Goal: Task Accomplishment & Management: Complete application form

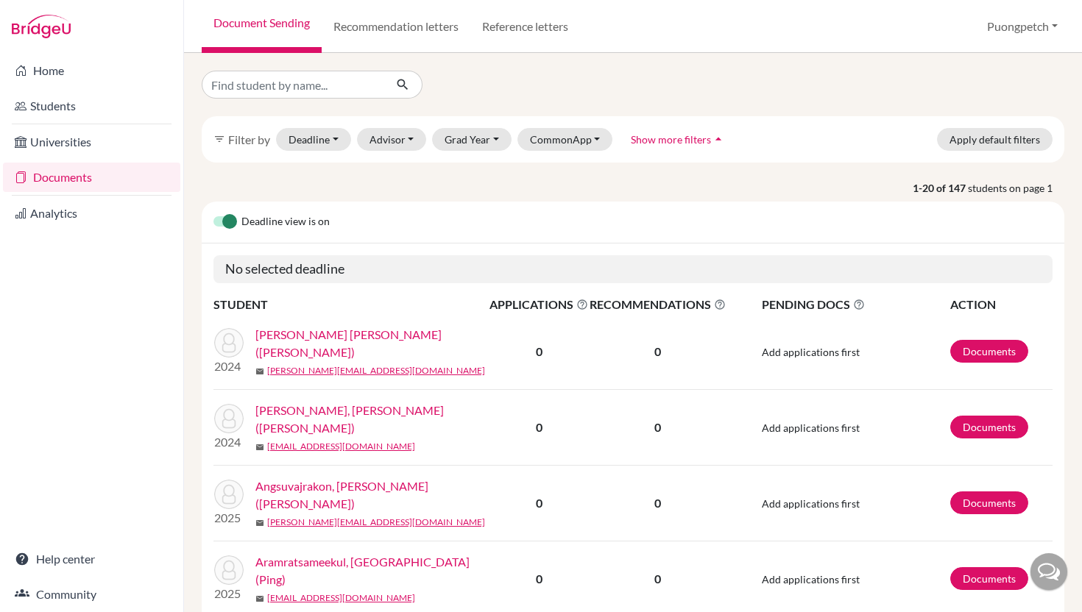
click at [105, 178] on link "Documents" at bounding box center [91, 177] width 177 height 29
click at [291, 87] on input "Find student by name..." at bounding box center [293, 85] width 183 height 28
click at [642, 72] on div at bounding box center [633, 85] width 885 height 28
click at [58, 108] on link "Students" at bounding box center [91, 105] width 177 height 29
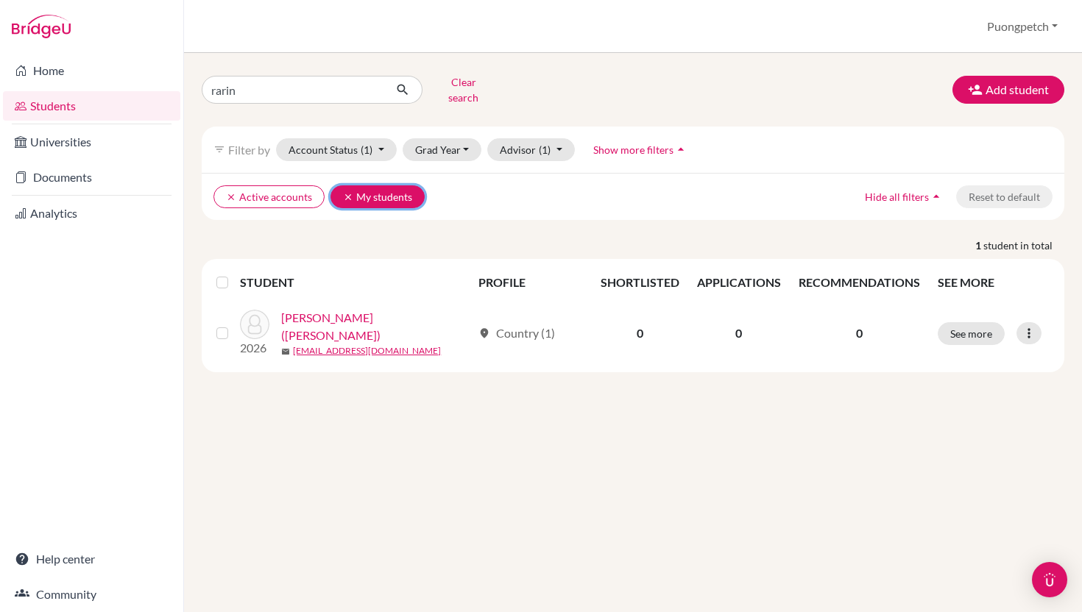
click at [336, 186] on button "clear My students" at bounding box center [377, 196] width 94 height 23
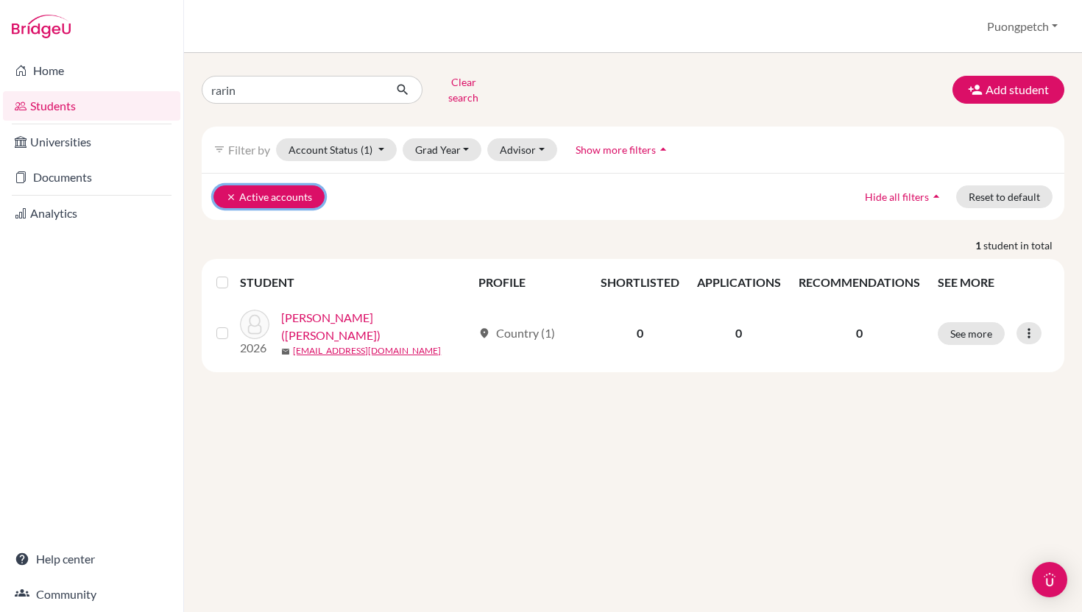
click at [227, 192] on icon "clear" at bounding box center [231, 197] width 10 height 10
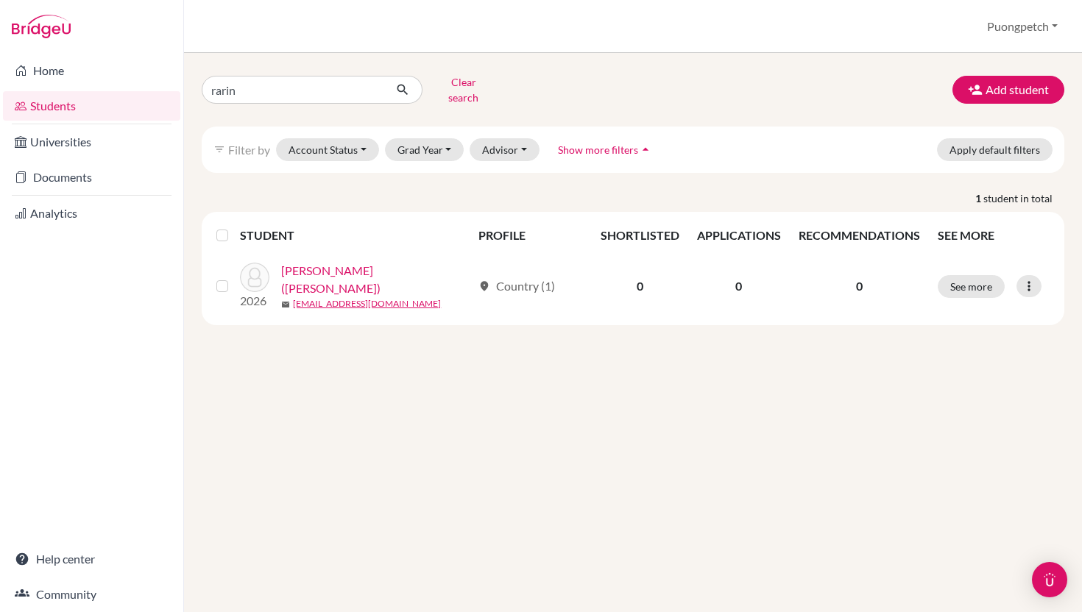
click at [406, 191] on p "1 student in total" at bounding box center [633, 198] width 885 height 15
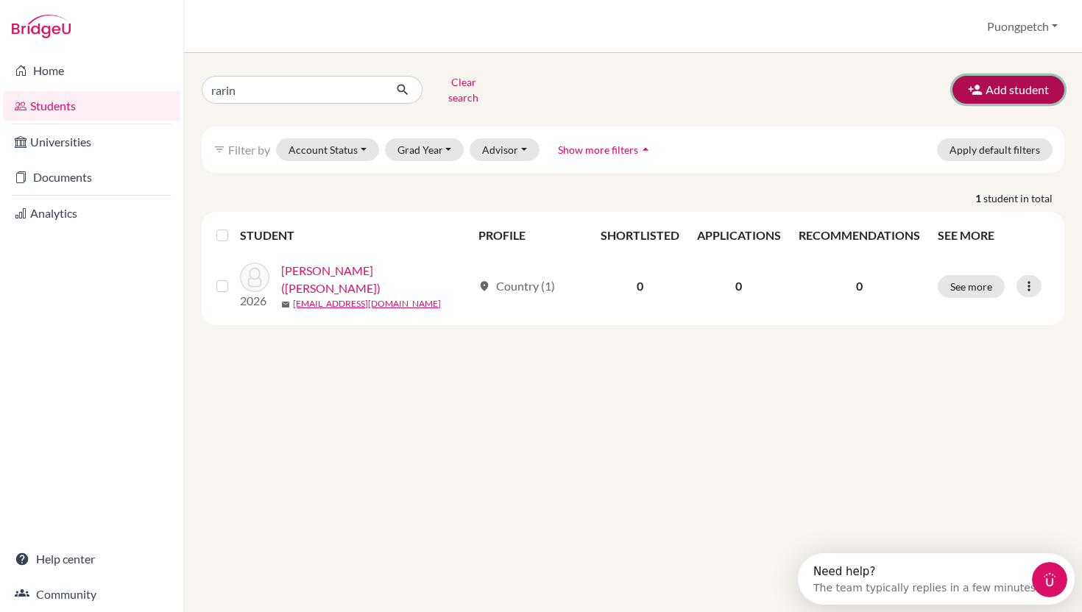
click at [997, 78] on button "Add student" at bounding box center [1008, 90] width 112 height 28
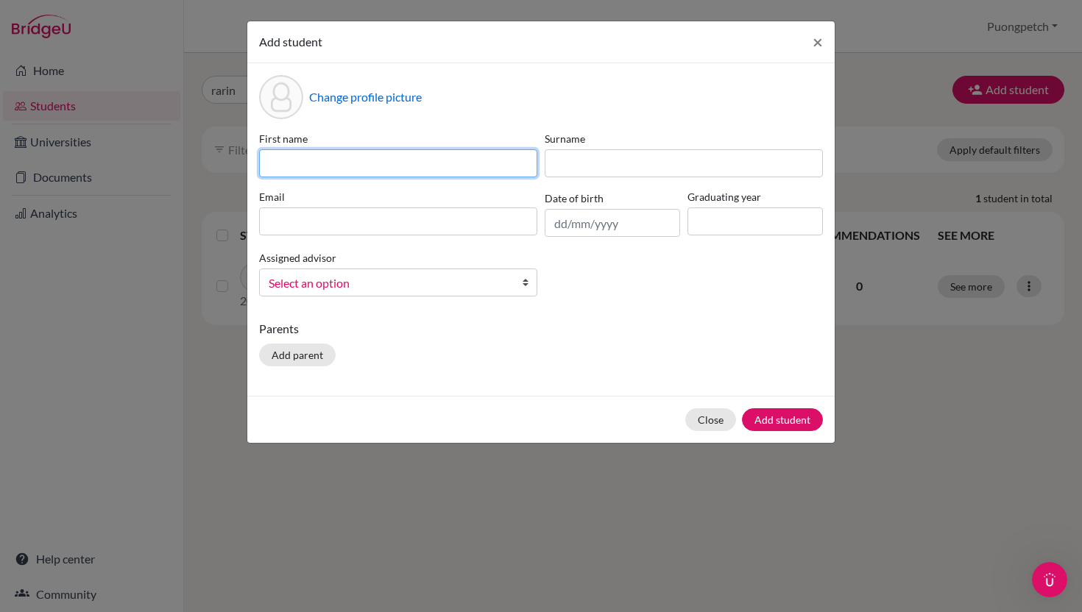
click at [466, 165] on input at bounding box center [398, 163] width 278 height 28
type input "d"
type input "Dolaya Jayna"
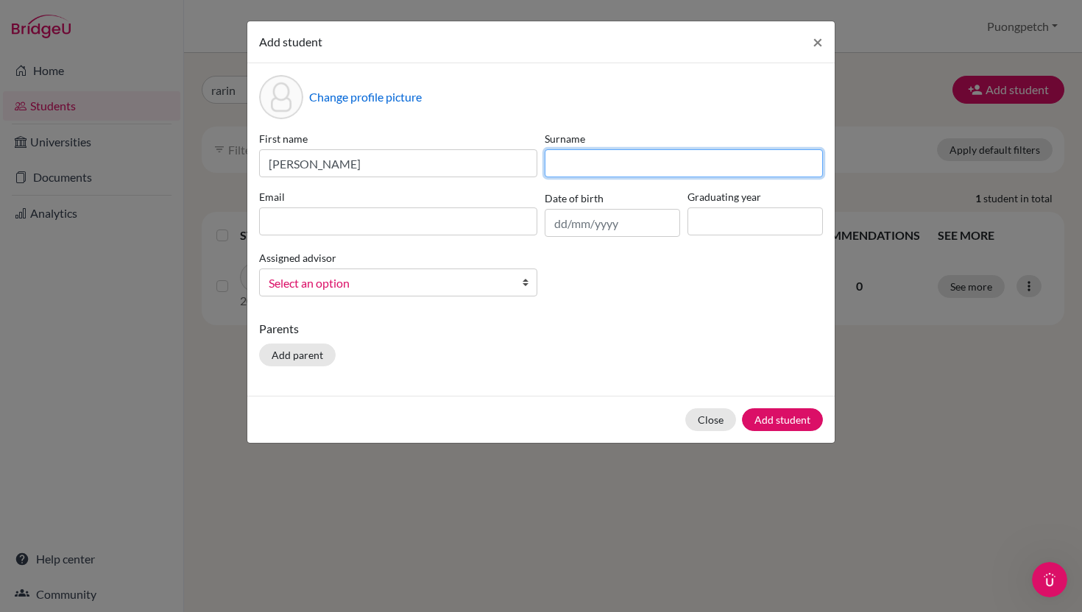
click at [579, 159] on input at bounding box center [684, 163] width 278 height 28
type input "Kunakorn"
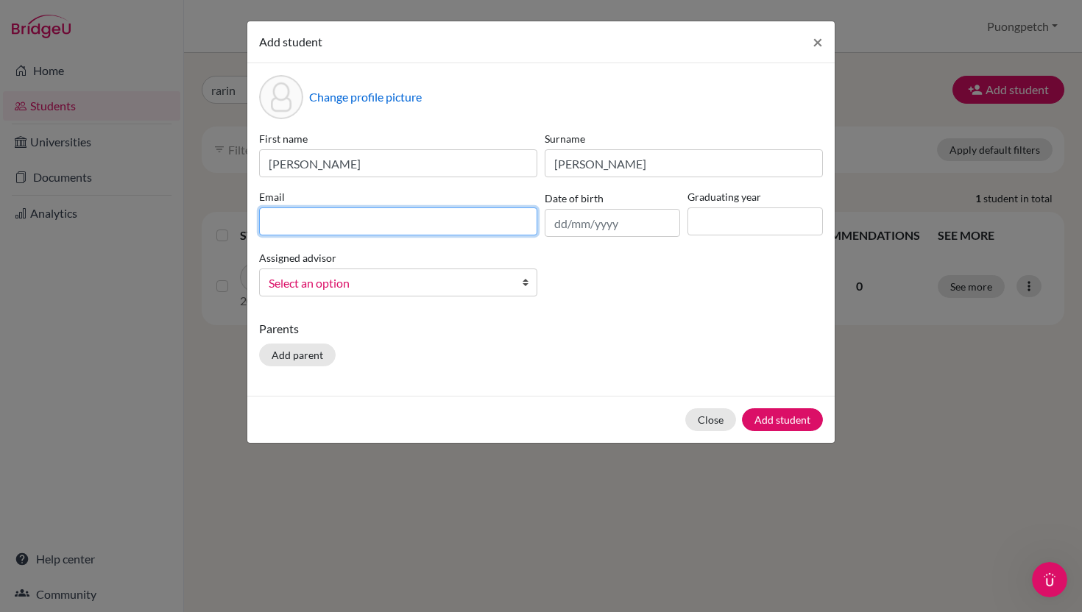
click at [437, 224] on input at bounding box center [398, 222] width 278 height 28
type input "jaynakunakorn@gmail.com"
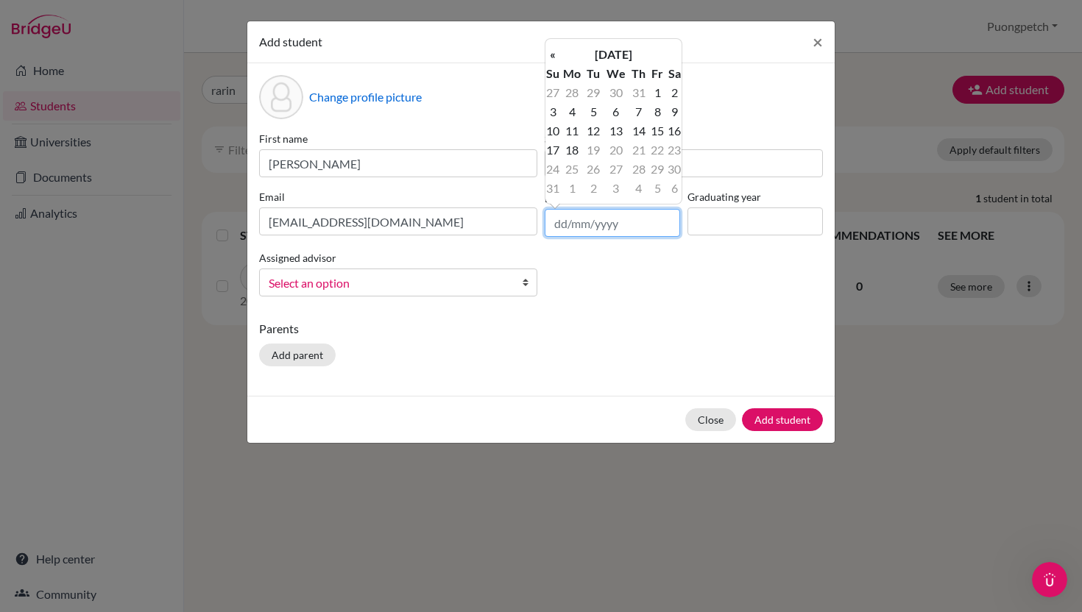
click at [562, 229] on input "text" at bounding box center [612, 223] width 135 height 28
click at [555, 55] on th "«" at bounding box center [552, 54] width 15 height 19
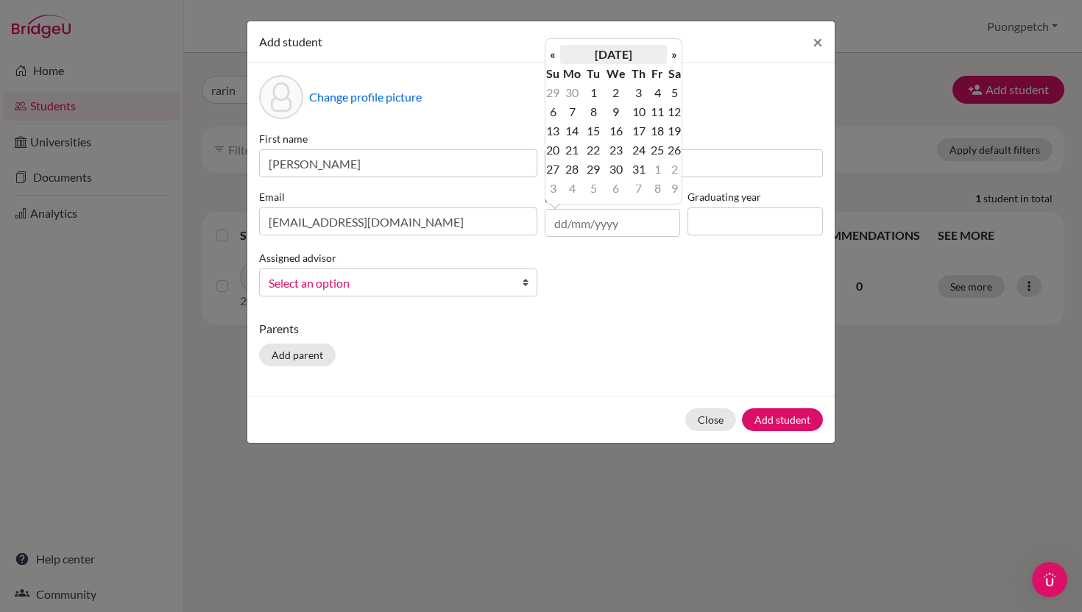
click at [595, 56] on th "July 2025" at bounding box center [613, 54] width 107 height 19
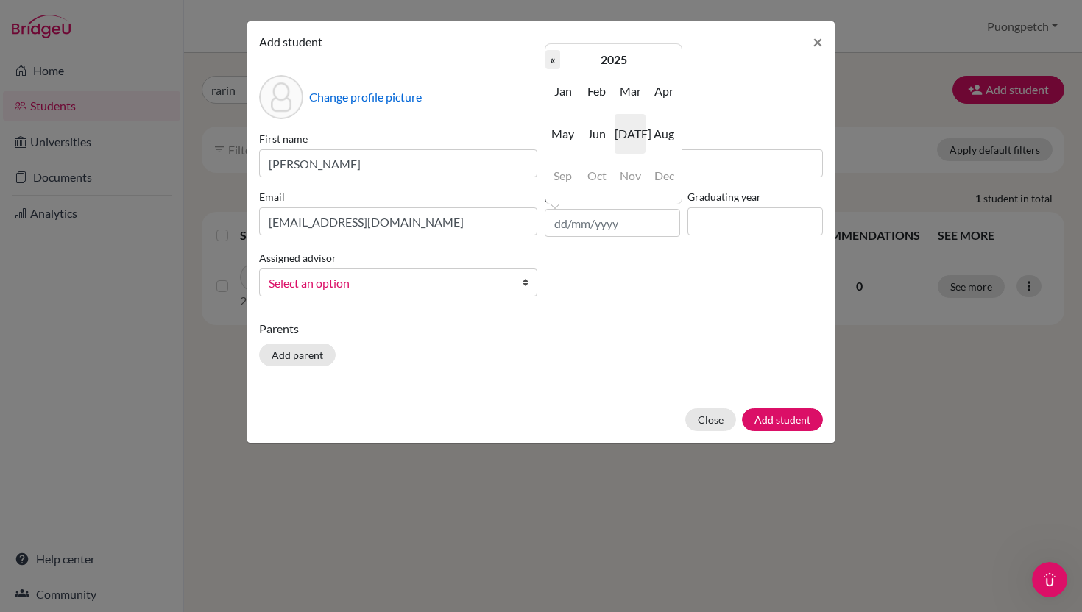
click at [553, 56] on th "«" at bounding box center [552, 59] width 15 height 19
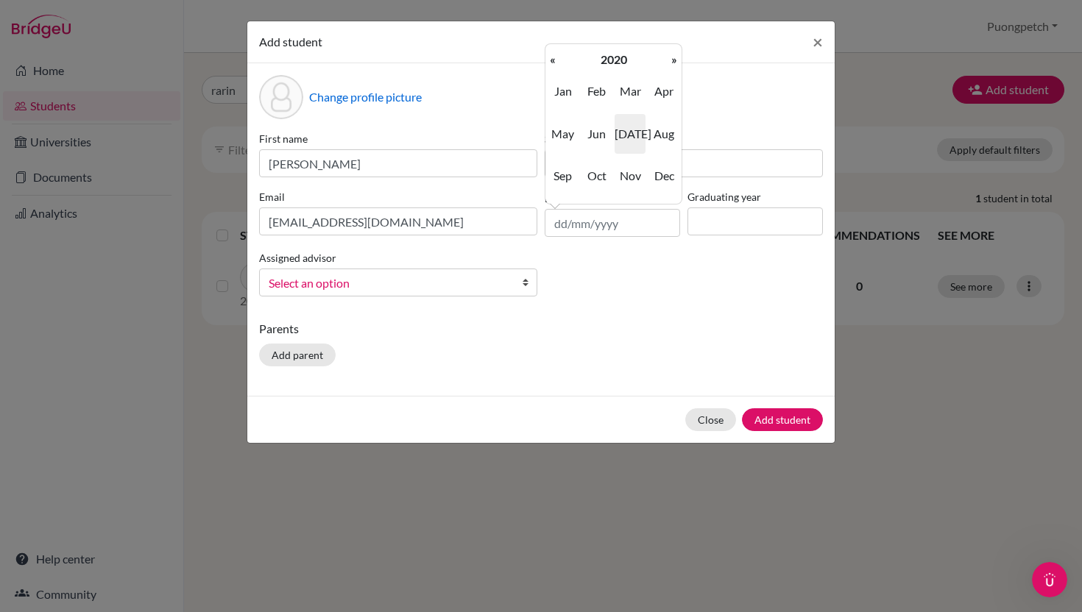
click at [553, 56] on th "«" at bounding box center [552, 59] width 15 height 19
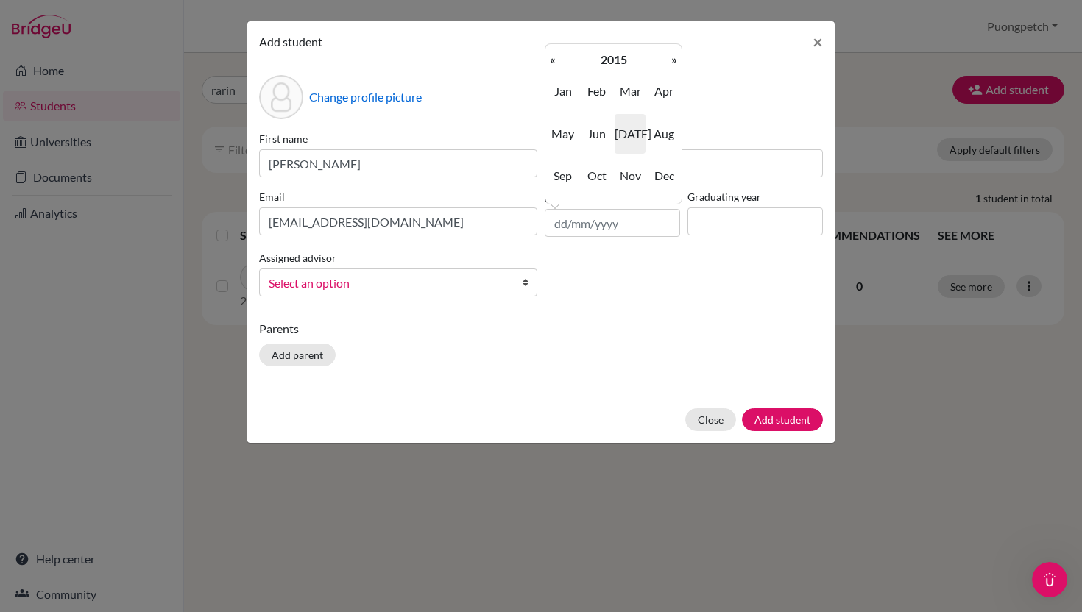
click at [553, 56] on th "«" at bounding box center [552, 59] width 15 height 19
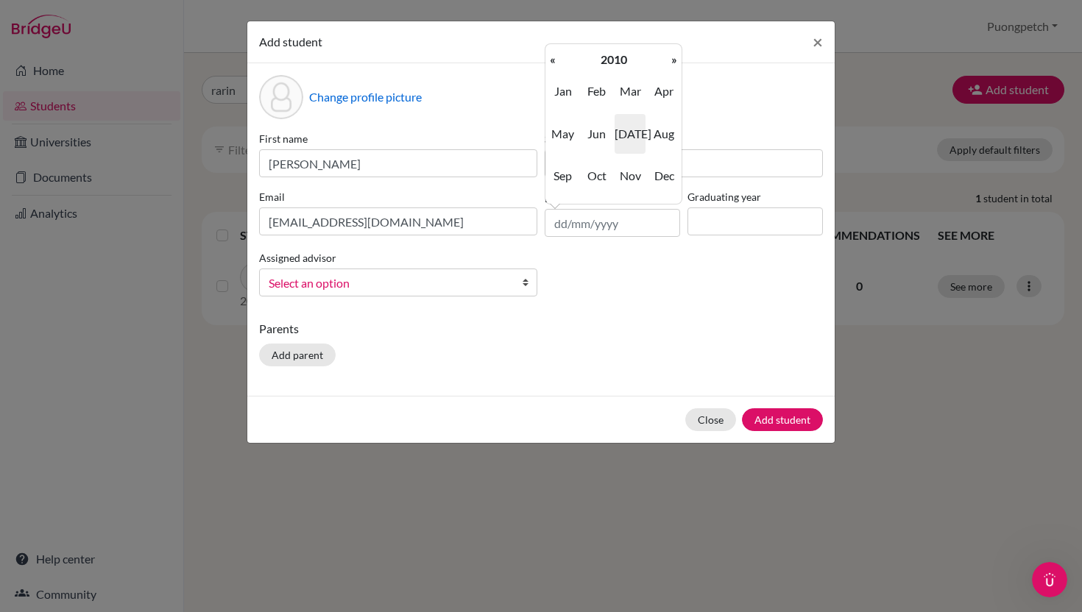
click at [553, 56] on th "«" at bounding box center [552, 59] width 15 height 19
click at [569, 121] on span "May" at bounding box center [563, 134] width 31 height 40
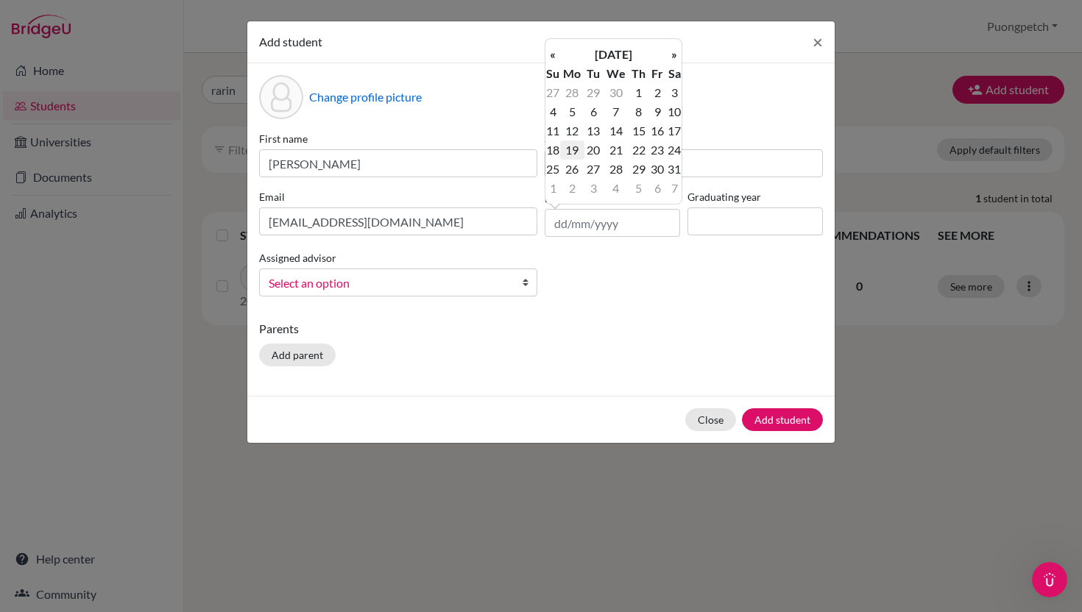
click at [574, 146] on td "19" at bounding box center [572, 150] width 24 height 19
type input "19/05/2008"
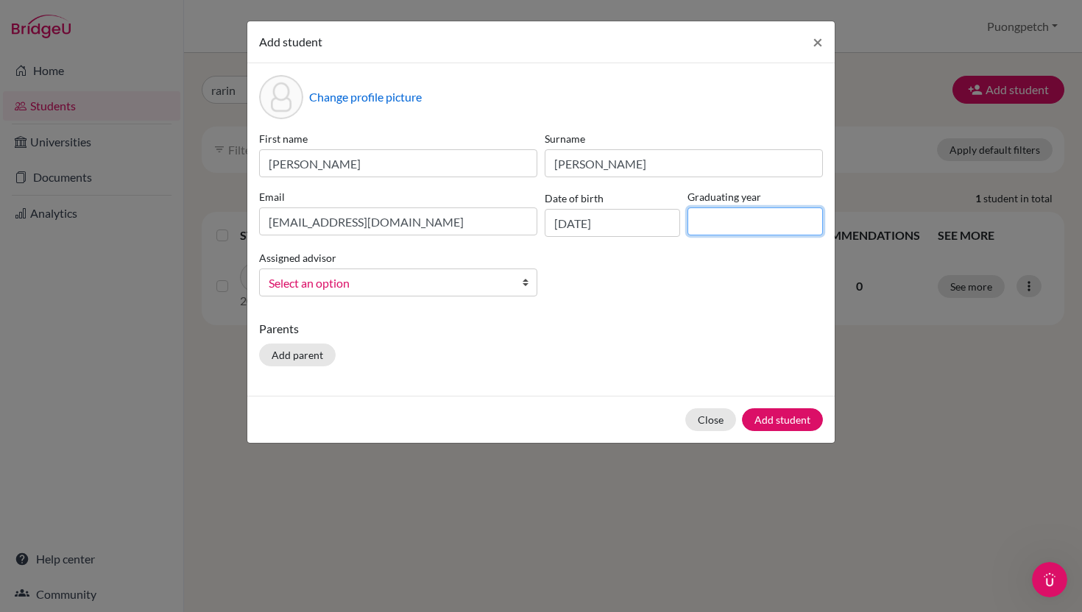
click at [714, 229] on input at bounding box center [754, 222] width 135 height 28
type input "2026"
click at [673, 305] on div "First name Dolaya Jayna Surname Kunakorn Email jaynakunakorn@gmail.com Date of …" at bounding box center [540, 219] width 571 height 177
click at [520, 284] on link "Select an option" at bounding box center [398, 283] width 278 height 28
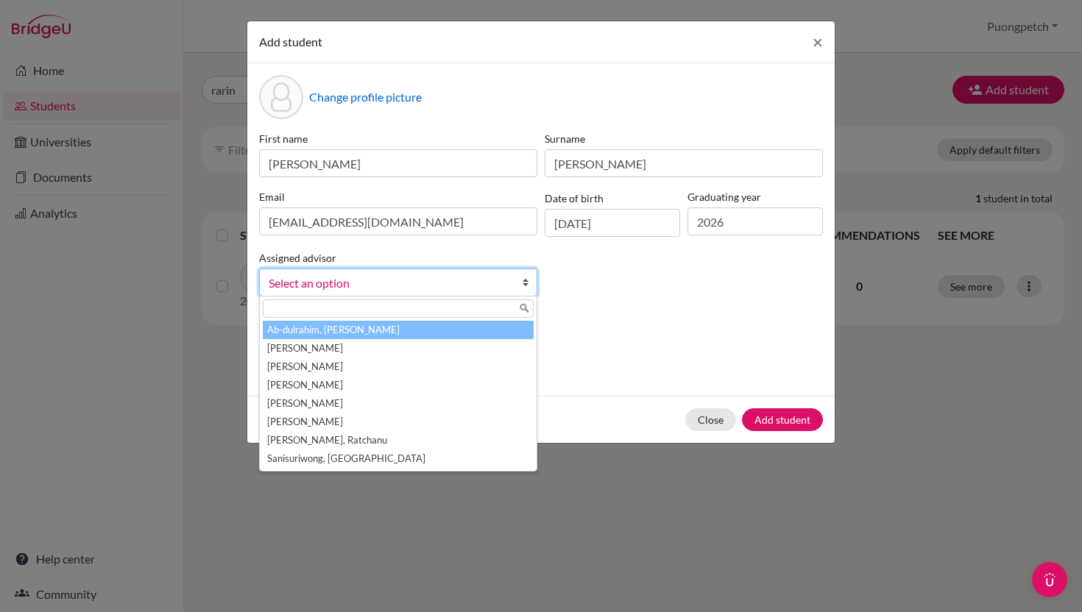
click at [577, 294] on div "First name Dolaya Jayna Surname Kunakorn Email jaynakunakorn@gmail.com Date of …" at bounding box center [540, 219] width 571 height 177
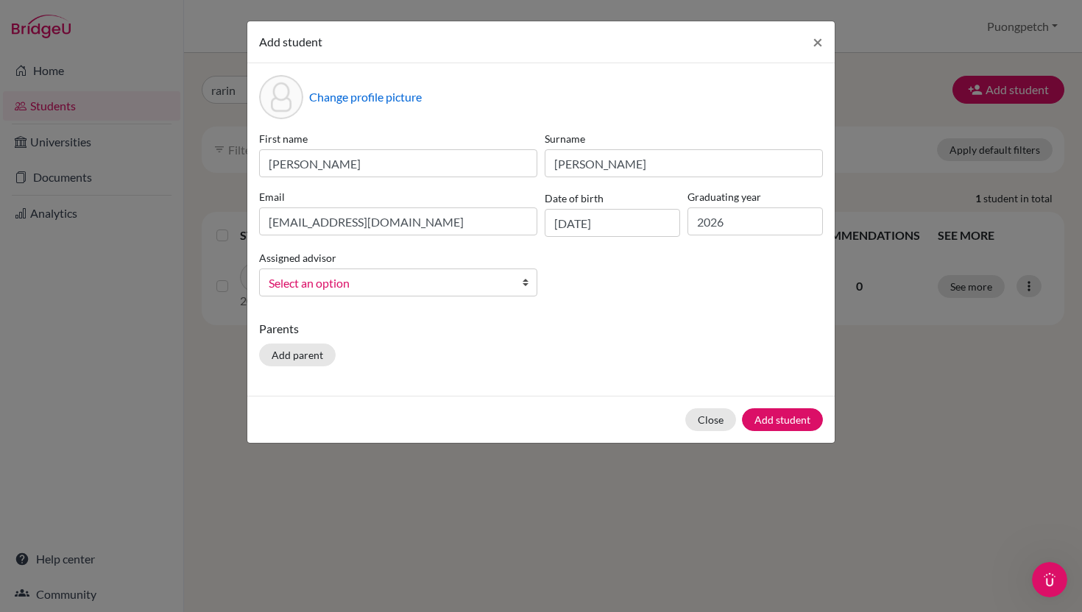
click at [512, 280] on link "Select an option" at bounding box center [398, 283] width 278 height 28
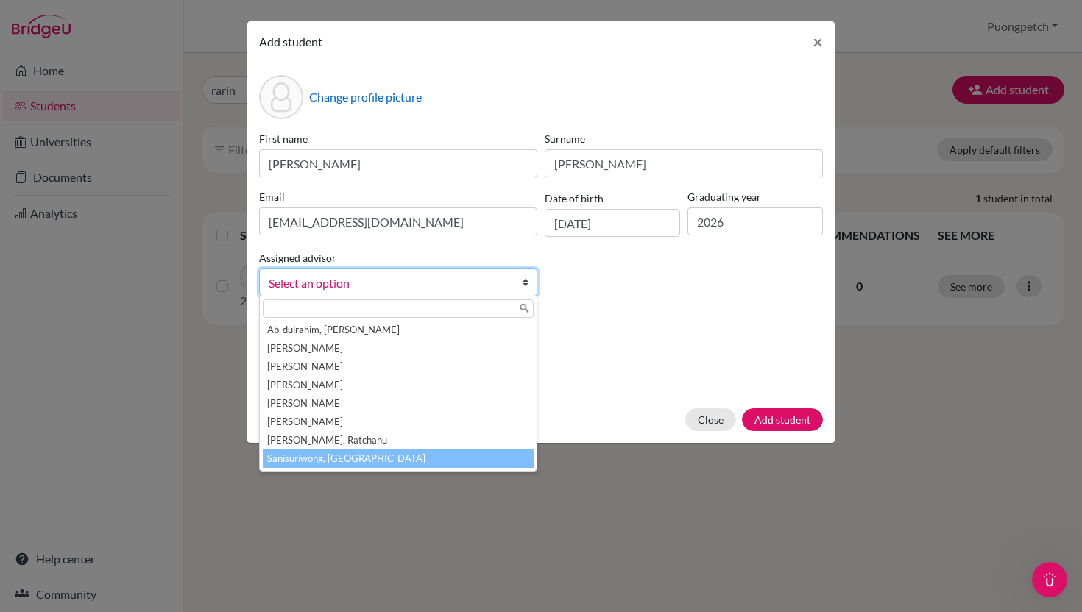
click at [411, 460] on li "Sanisuriwong, Puongpetch" at bounding box center [398, 459] width 271 height 18
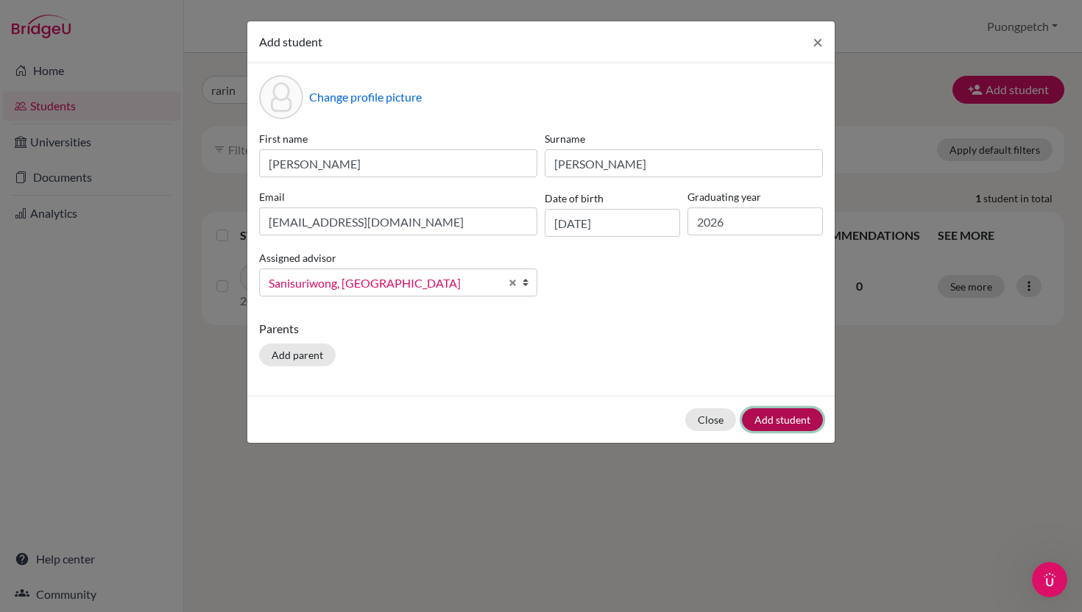
click at [787, 422] on button "Add student" at bounding box center [782, 419] width 81 height 23
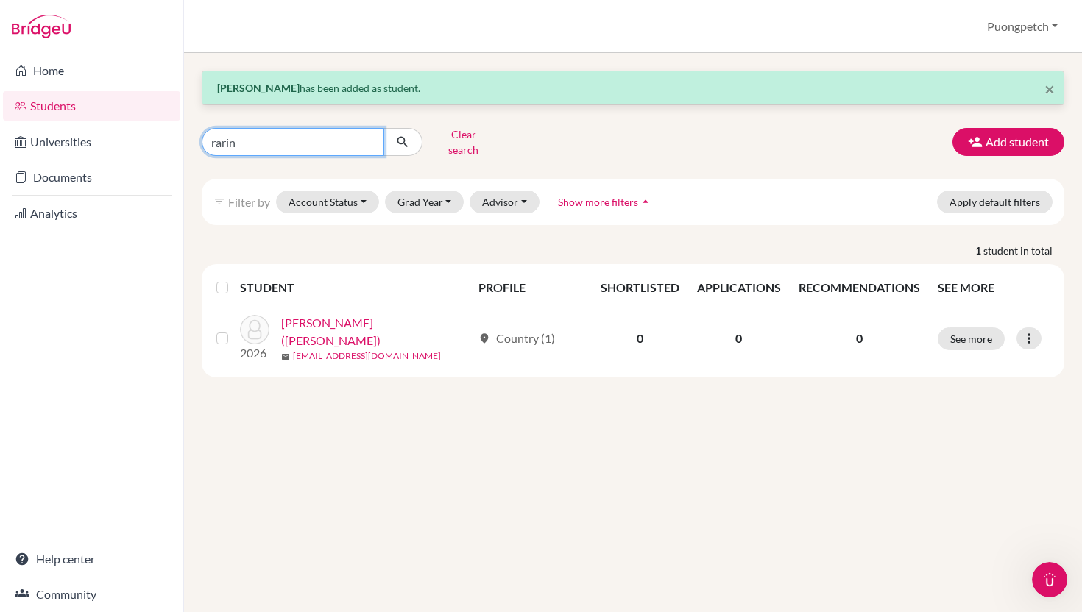
click at [369, 138] on input "rarin" at bounding box center [293, 142] width 183 height 28
click at [399, 140] on icon "submit" at bounding box center [402, 142] width 15 height 15
click at [457, 138] on button "Clear search" at bounding box center [463, 142] width 82 height 38
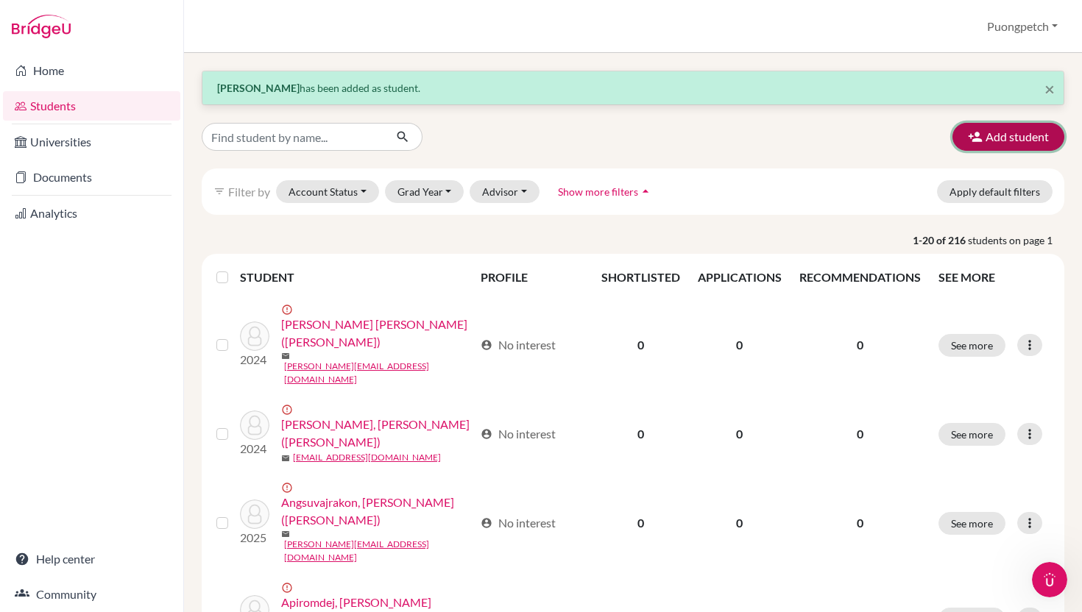
click at [1007, 144] on button "Add student" at bounding box center [1008, 137] width 112 height 28
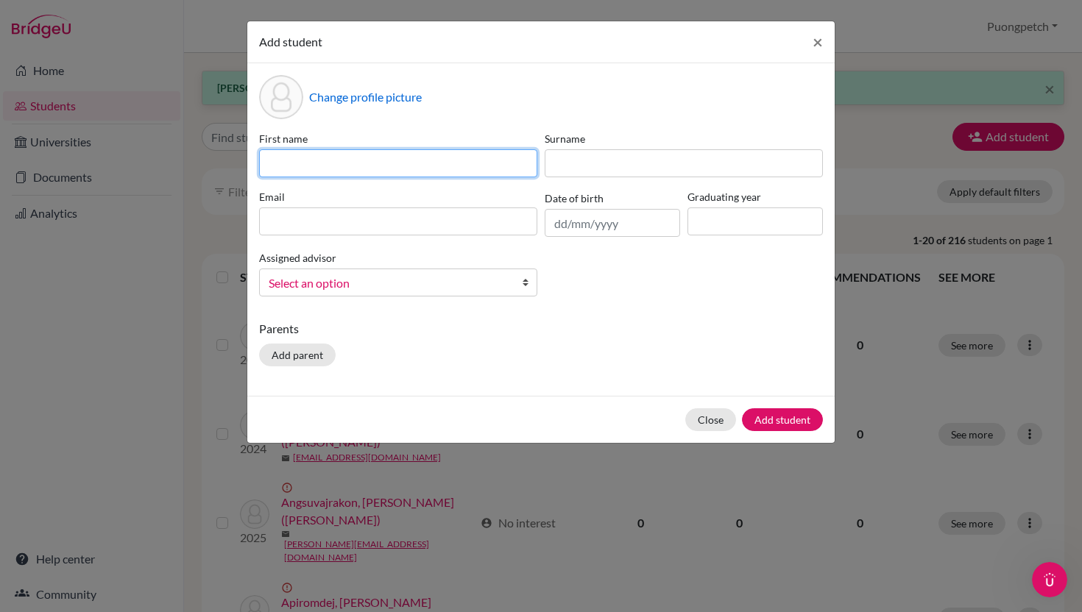
click at [429, 174] on input at bounding box center [398, 163] width 278 height 28
type input "Nontpawit"
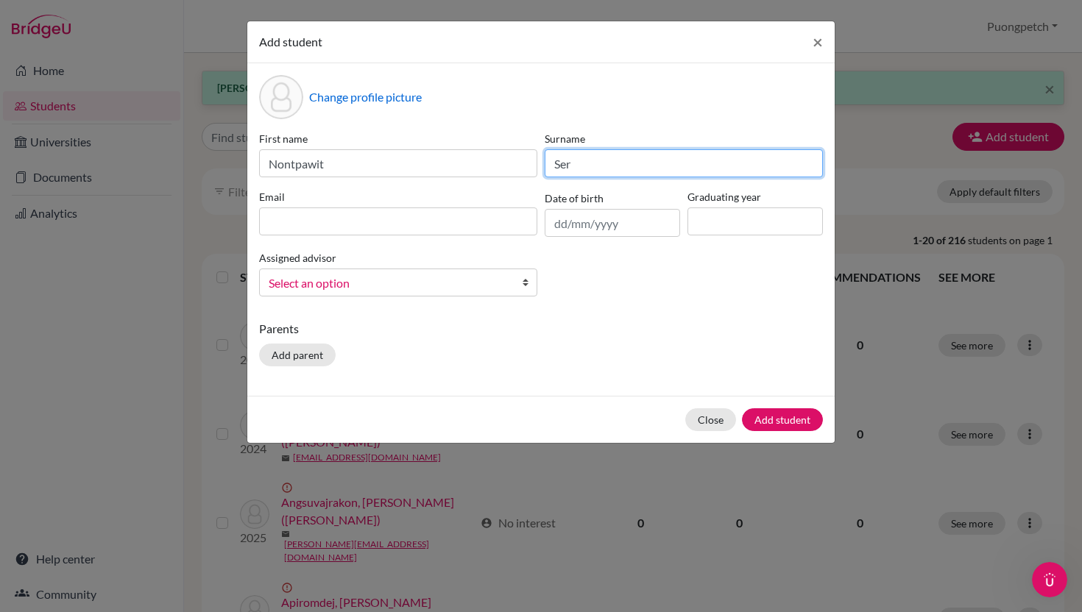
type input "Sermsukpaisarn"
click at [742, 408] on button "Add student" at bounding box center [782, 419] width 81 height 23
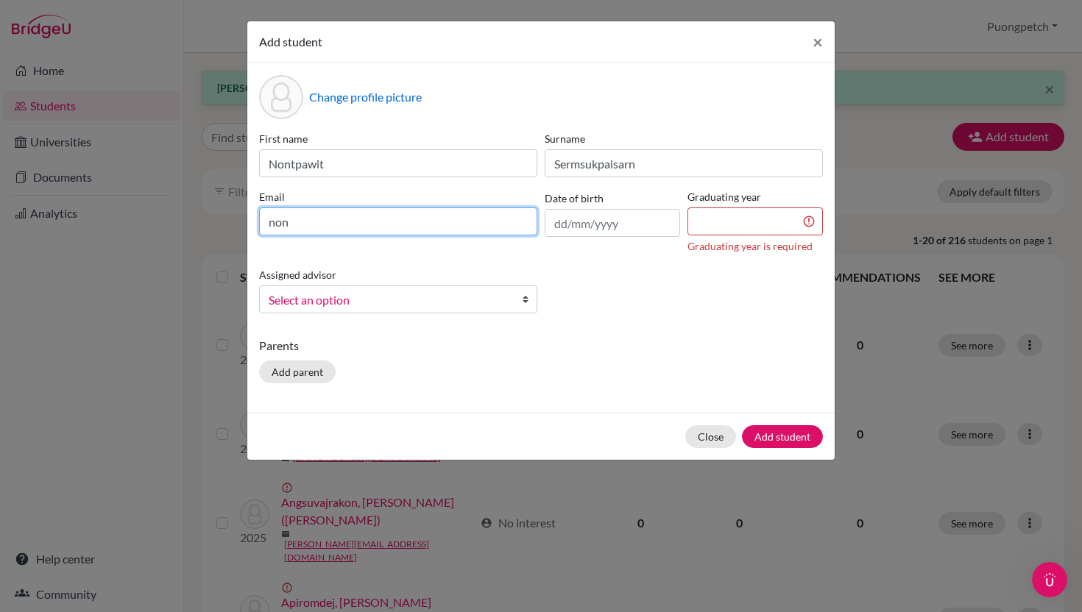
type input "Nontpawit.se2026@kmids.ac.th"
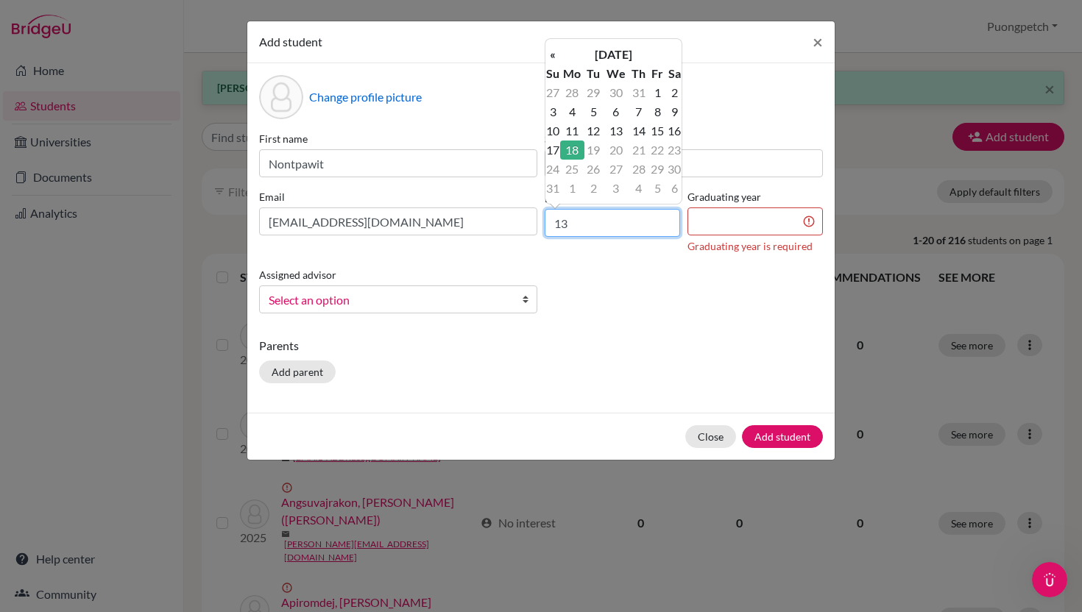
type input "13/05/2008"
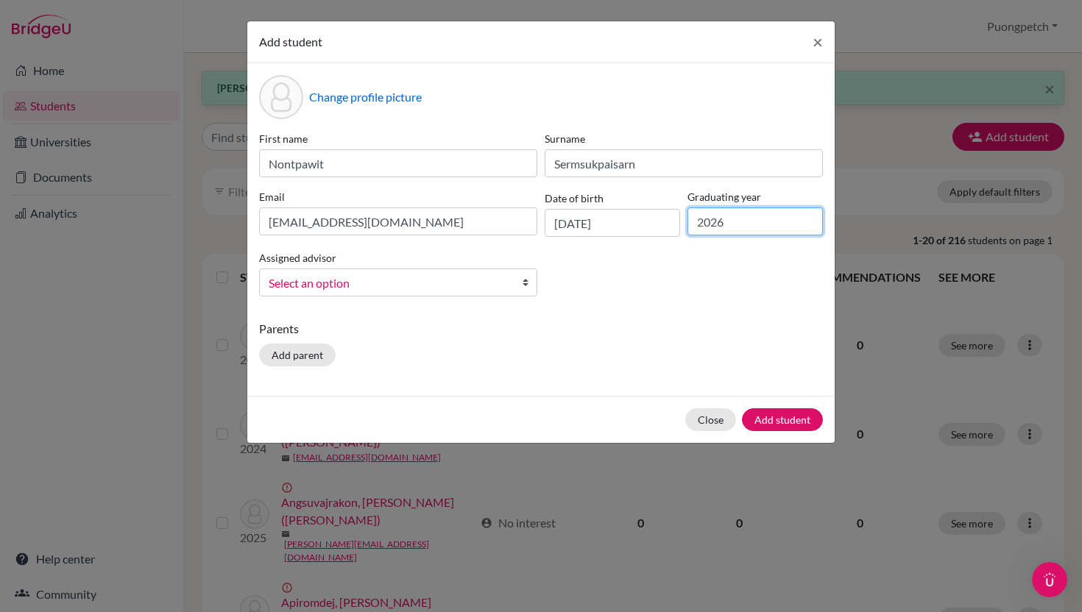
type input "2026"
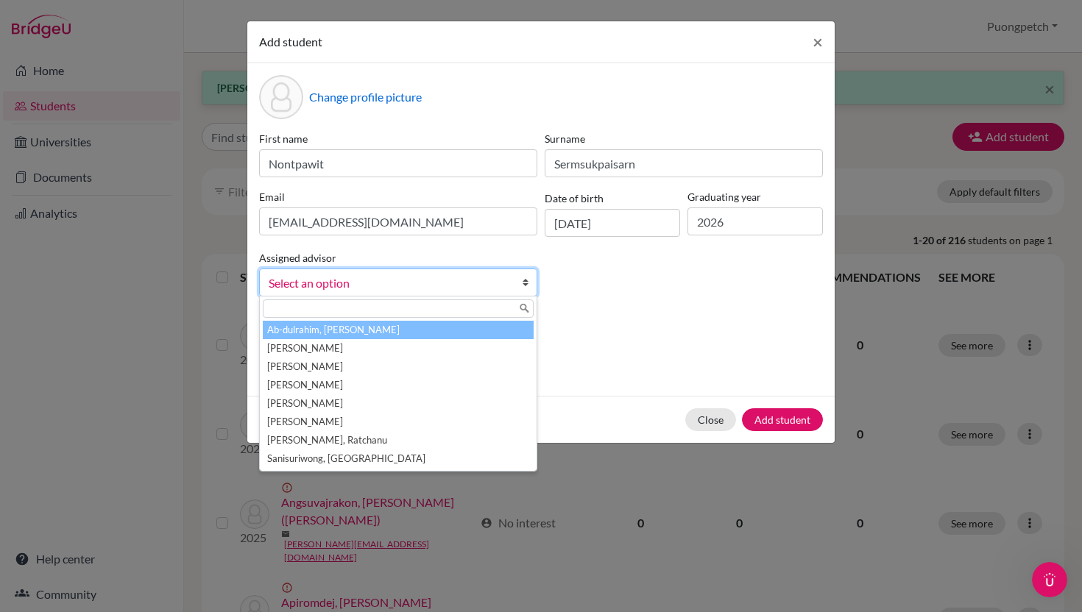
click at [452, 287] on span "Select an option" at bounding box center [389, 283] width 240 height 19
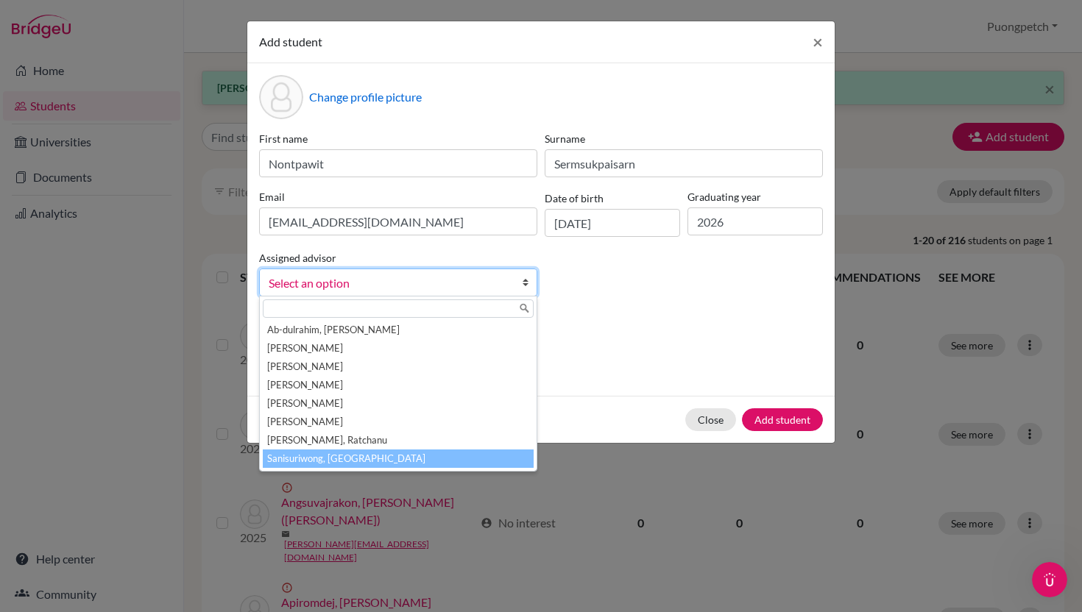
click at [417, 461] on li "Sanisuriwong, Puongpetch" at bounding box center [398, 459] width 271 height 18
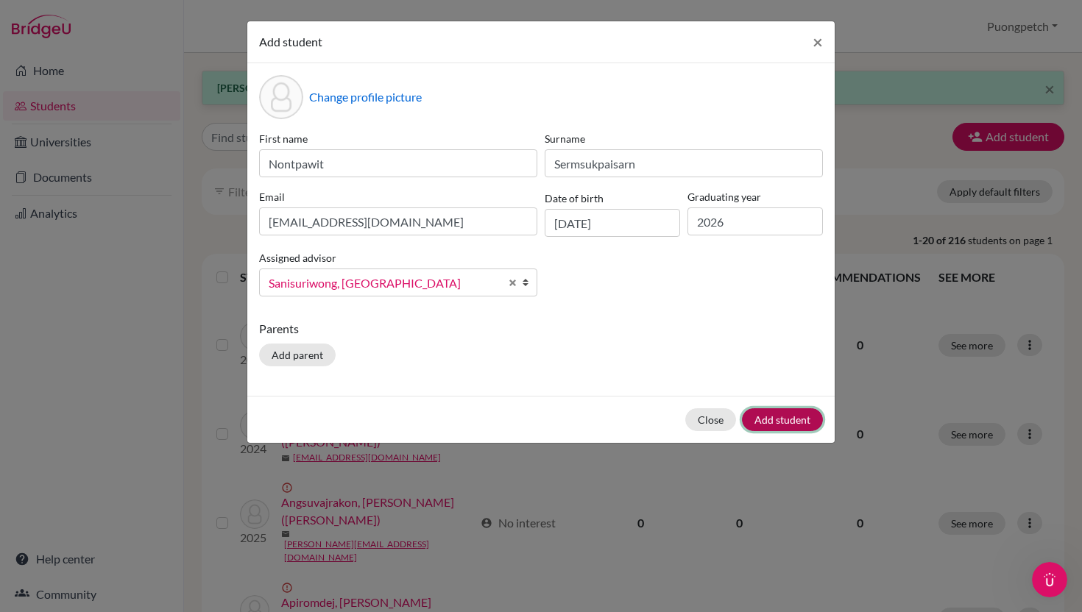
click at [785, 421] on button "Add student" at bounding box center [782, 419] width 81 height 23
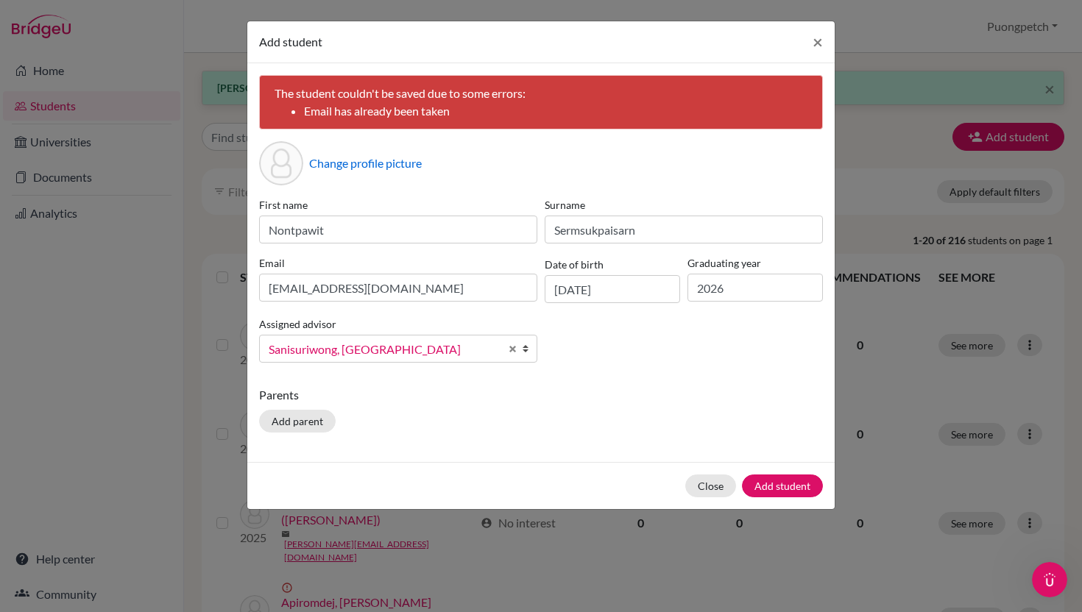
click at [514, 388] on p "Parents" at bounding box center [541, 395] width 564 height 18
click at [443, 166] on input "file" at bounding box center [421, 166] width 225 height 22
click at [793, 485] on button "Add student" at bounding box center [782, 486] width 81 height 23
click at [816, 43] on span "×" at bounding box center [818, 41] width 10 height 21
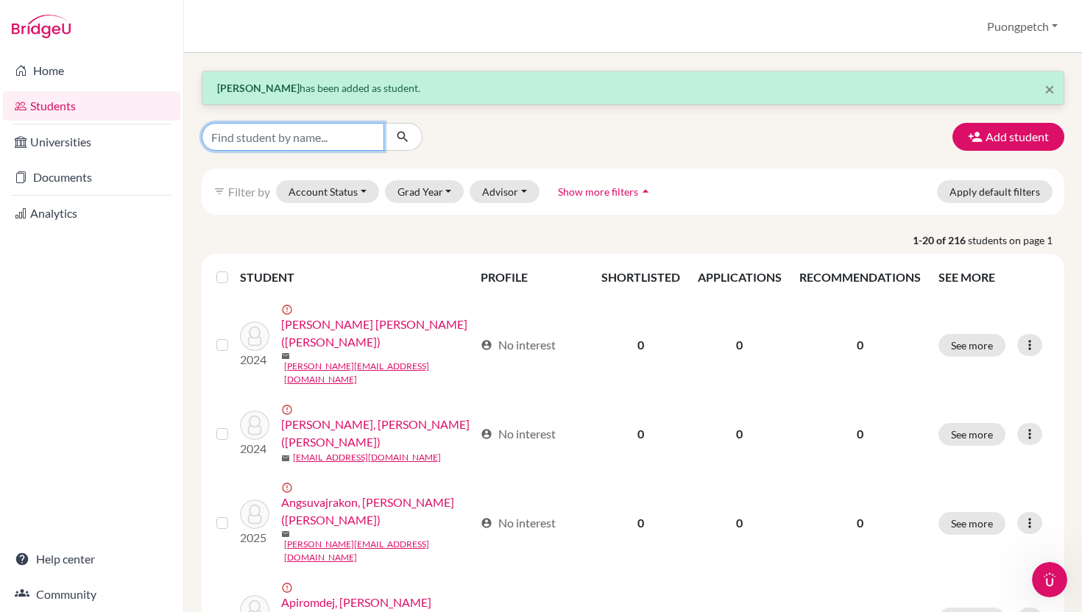
click at [301, 149] on input "Find student by name..." at bounding box center [293, 137] width 183 height 28
type input "e"
type input "wit"
click button "submit" at bounding box center [402, 137] width 39 height 28
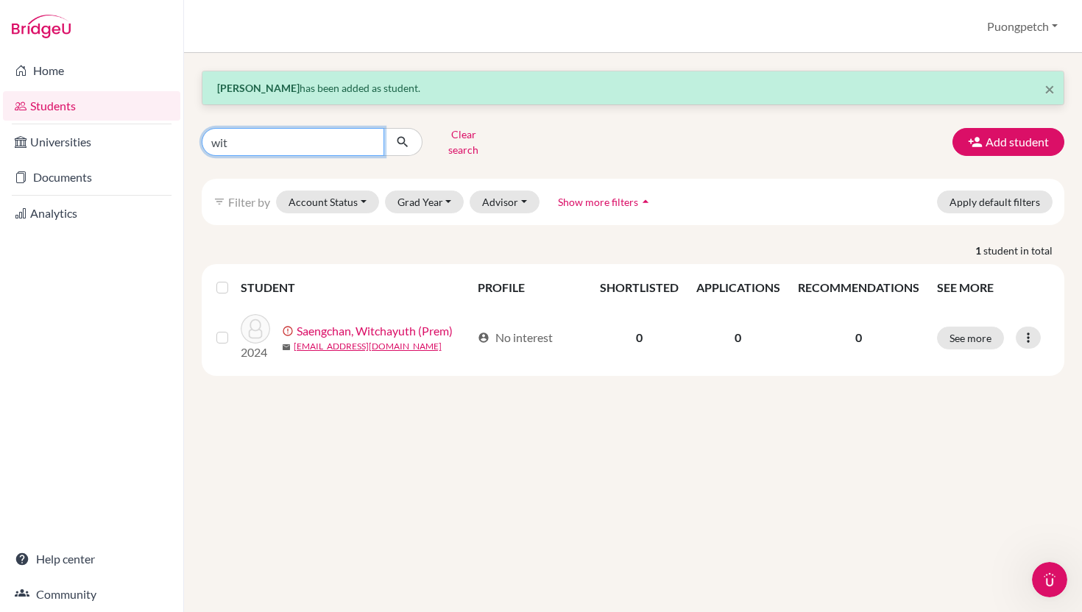
click at [246, 143] on input "wit" at bounding box center [293, 142] width 183 height 28
type input "w"
type input "non"
click button "submit" at bounding box center [402, 142] width 39 height 28
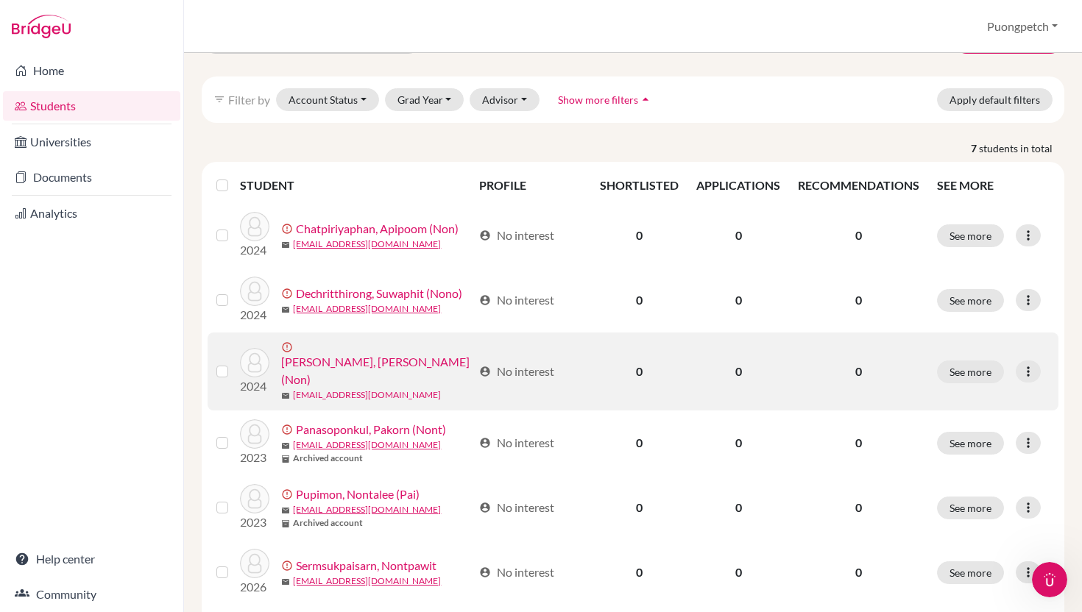
scroll to position [177, 0]
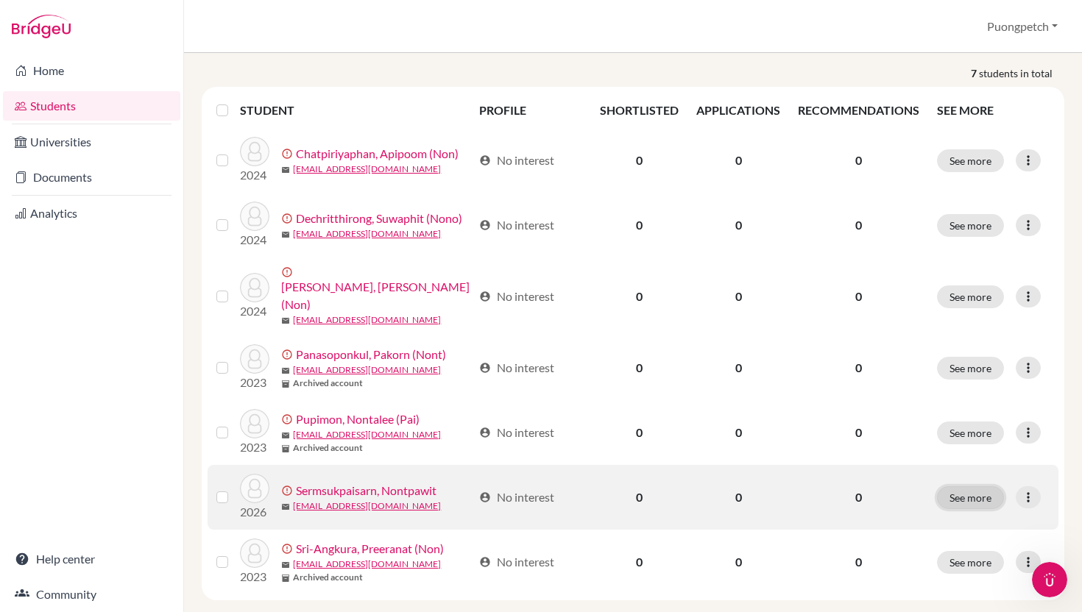
click at [980, 486] on button "See more" at bounding box center [970, 497] width 67 height 23
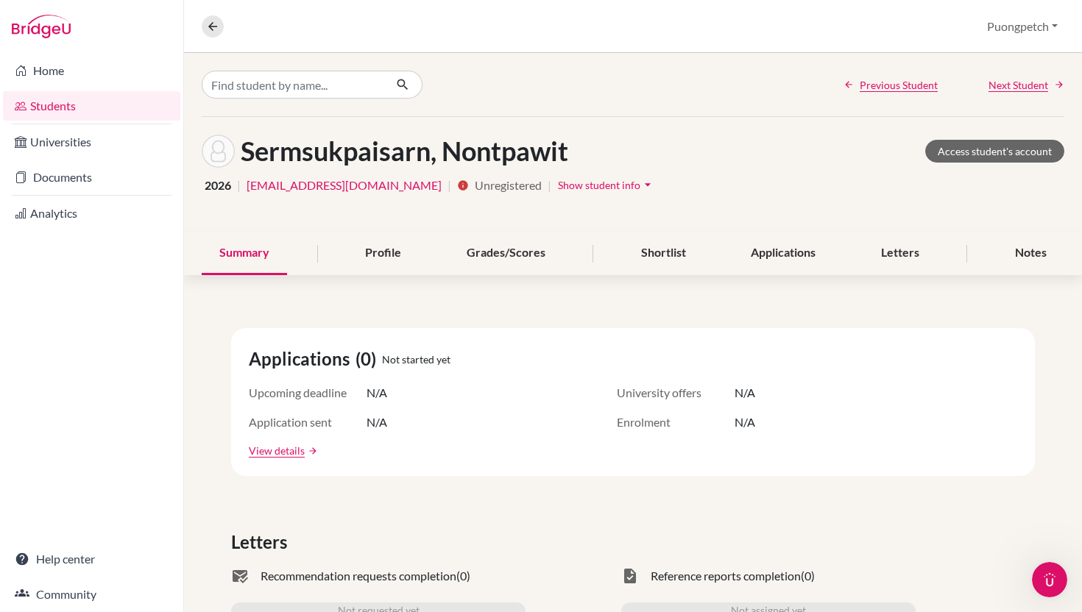
click at [599, 183] on span "Show student info" at bounding box center [599, 185] width 82 height 13
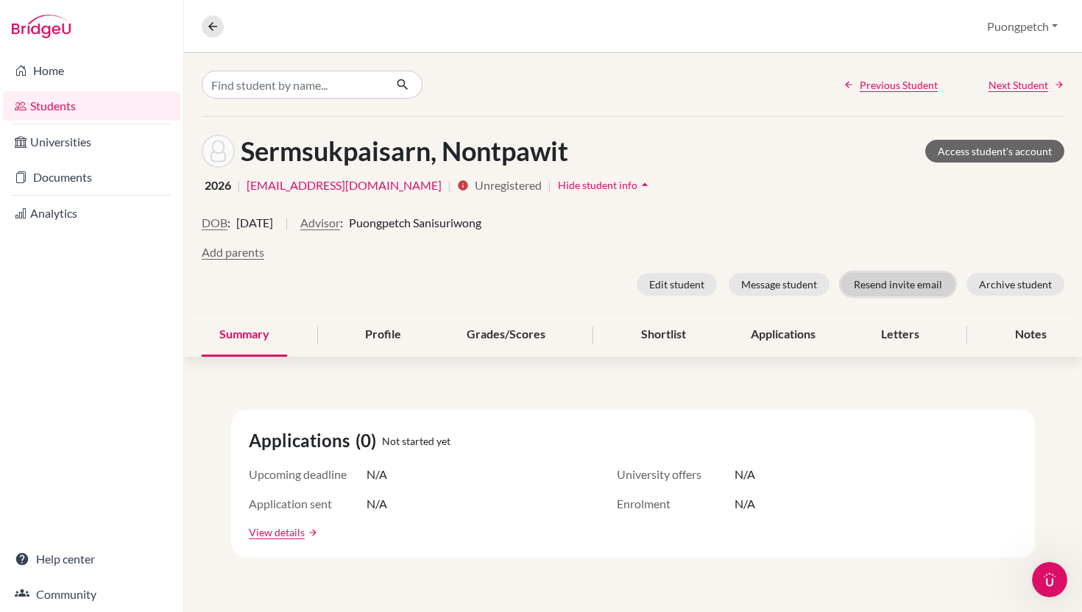
click at [876, 286] on button "Resend invite email" at bounding box center [897, 284] width 113 height 23
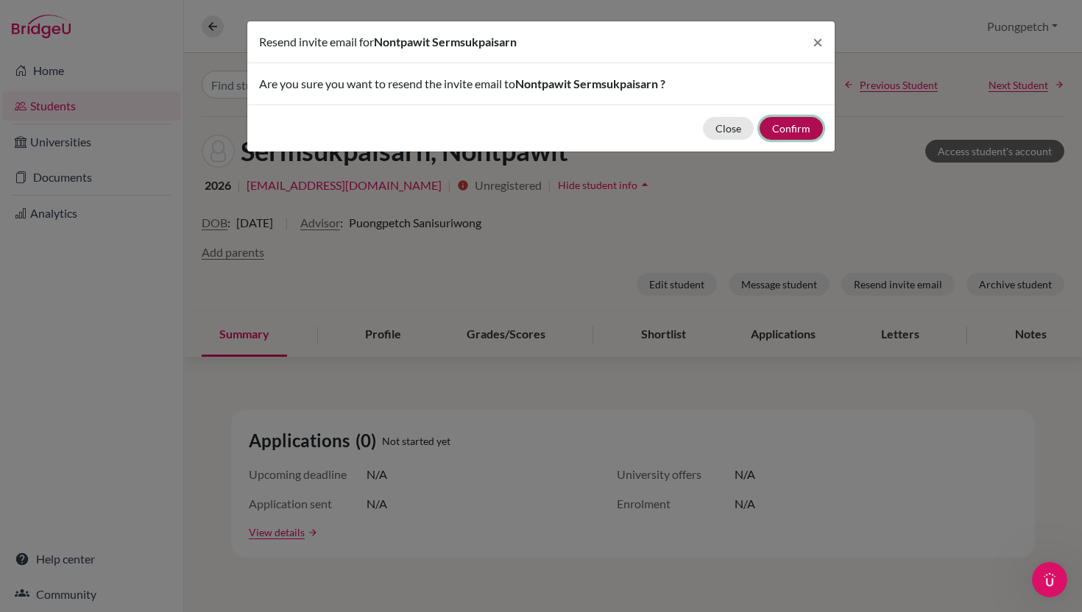
click at [795, 129] on button "Confirm" at bounding box center [791, 128] width 63 height 23
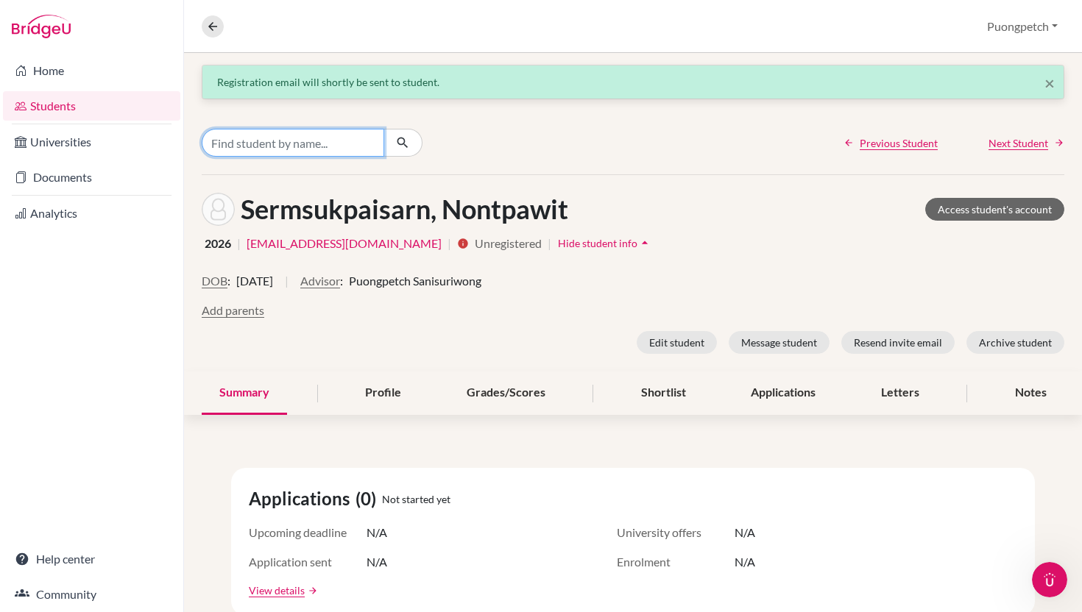
click at [291, 144] on input "Find student by name..." at bounding box center [293, 143] width 183 height 28
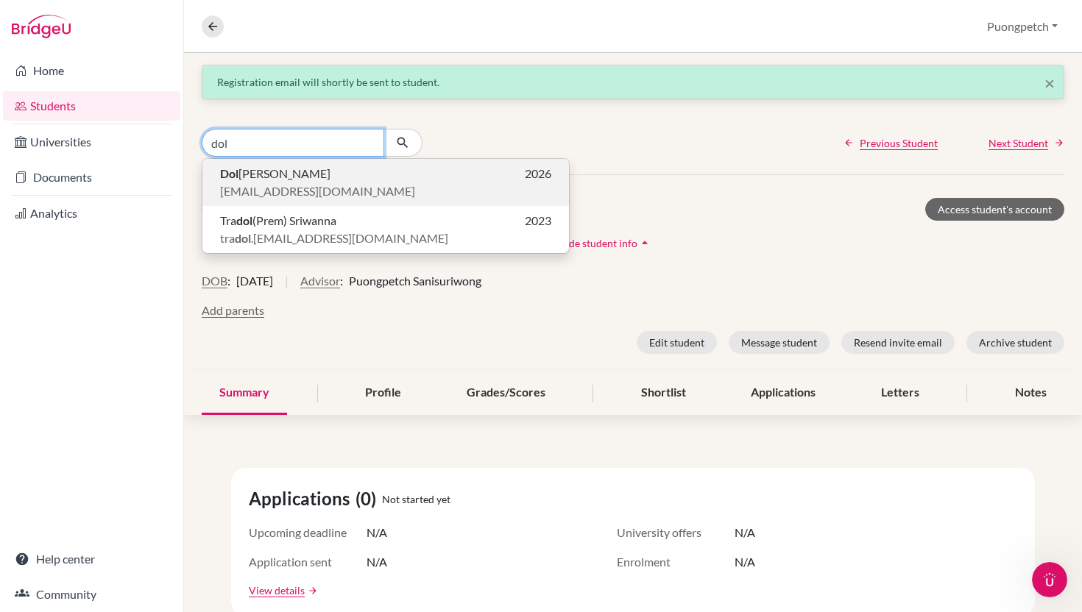
type input "dol"
click at [319, 185] on span "jaynakunakorn@gmail.com" at bounding box center [317, 192] width 195 height 18
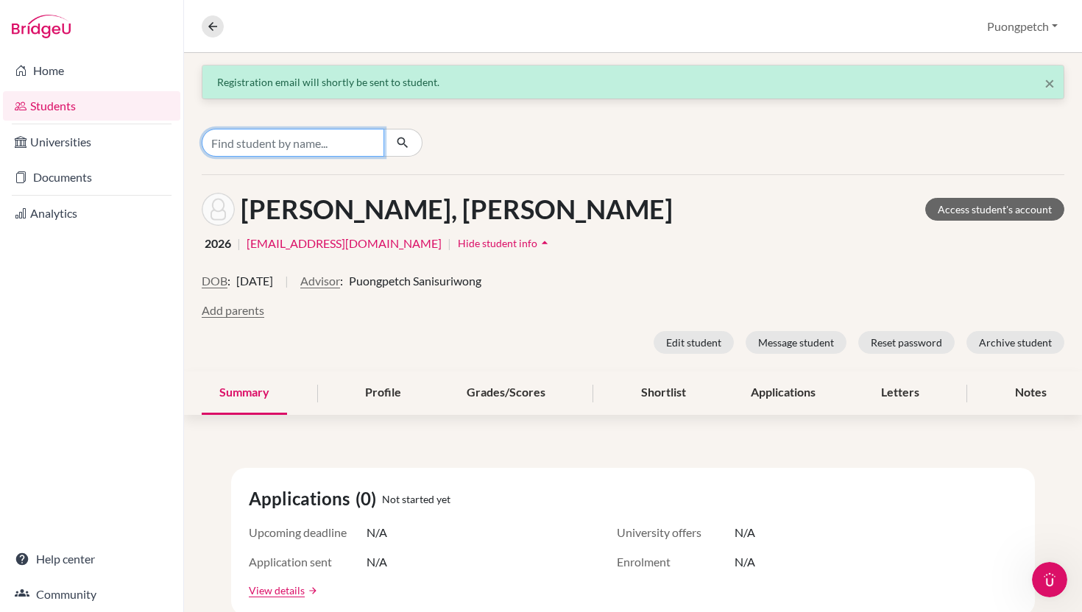
click at [349, 145] on input "Find student by name..." at bounding box center [293, 143] width 183 height 28
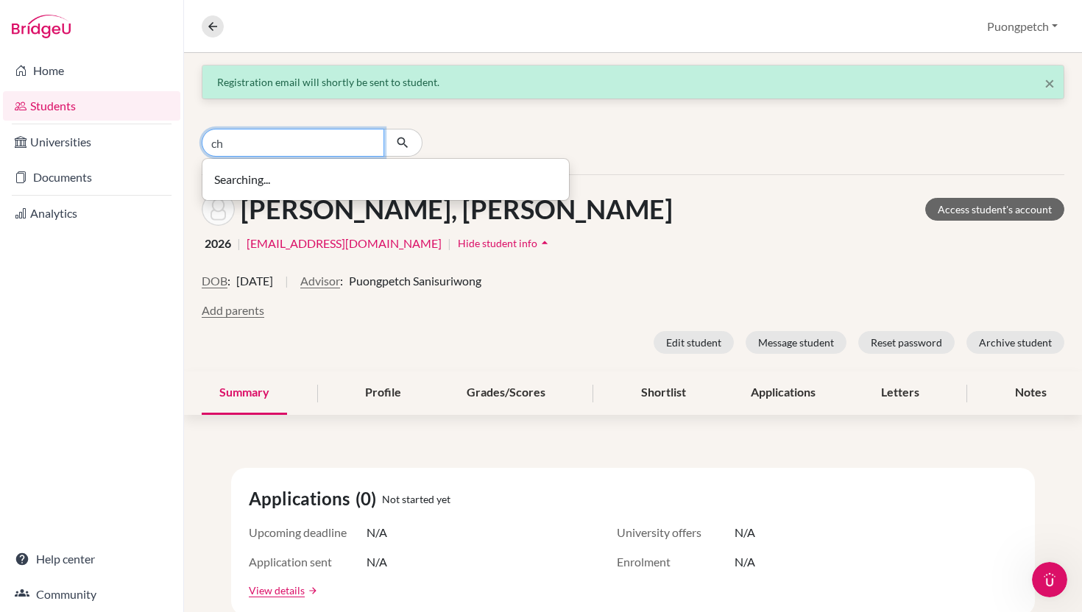
type input "c"
click at [836, 251] on div "2026 | jaynakunakorn@gmail.com | Hide student info arrow_drop_up" at bounding box center [633, 243] width 863 height 23
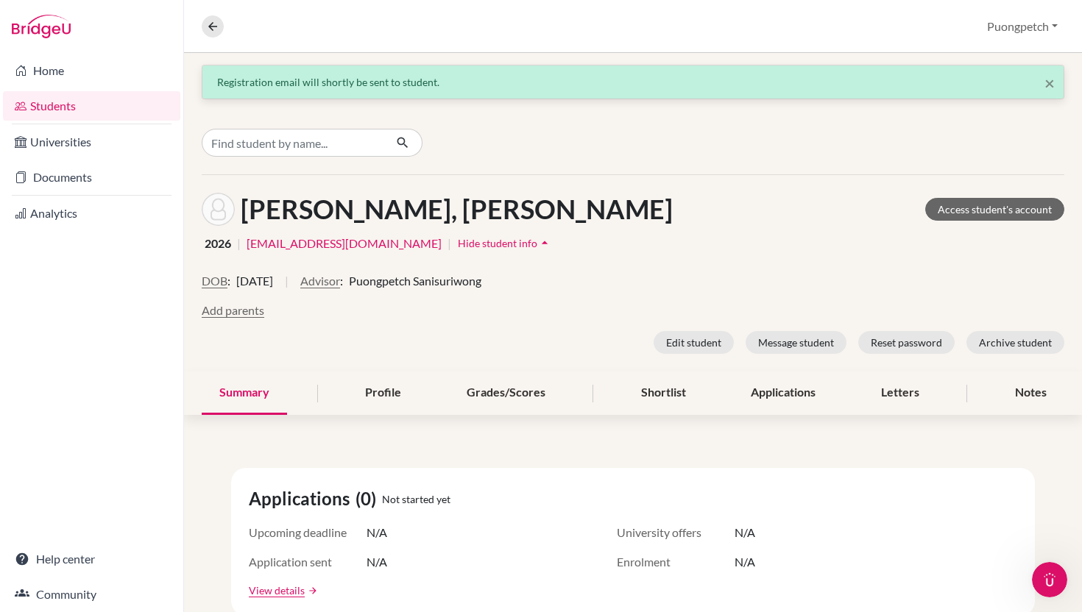
click at [124, 113] on link "Students" at bounding box center [91, 105] width 177 height 29
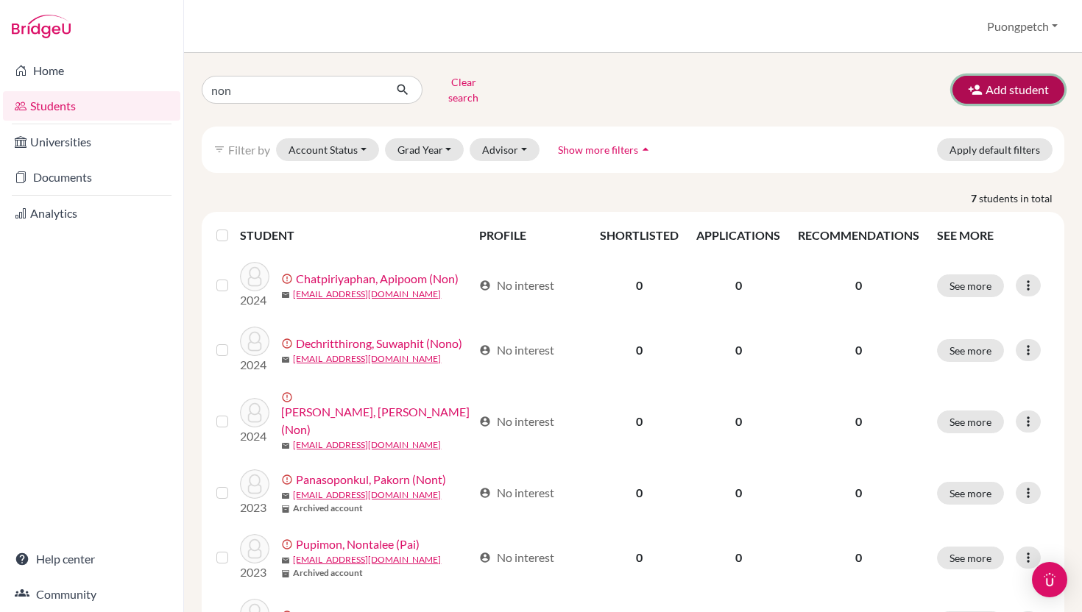
click at [967, 77] on button "Add student" at bounding box center [1008, 90] width 112 height 28
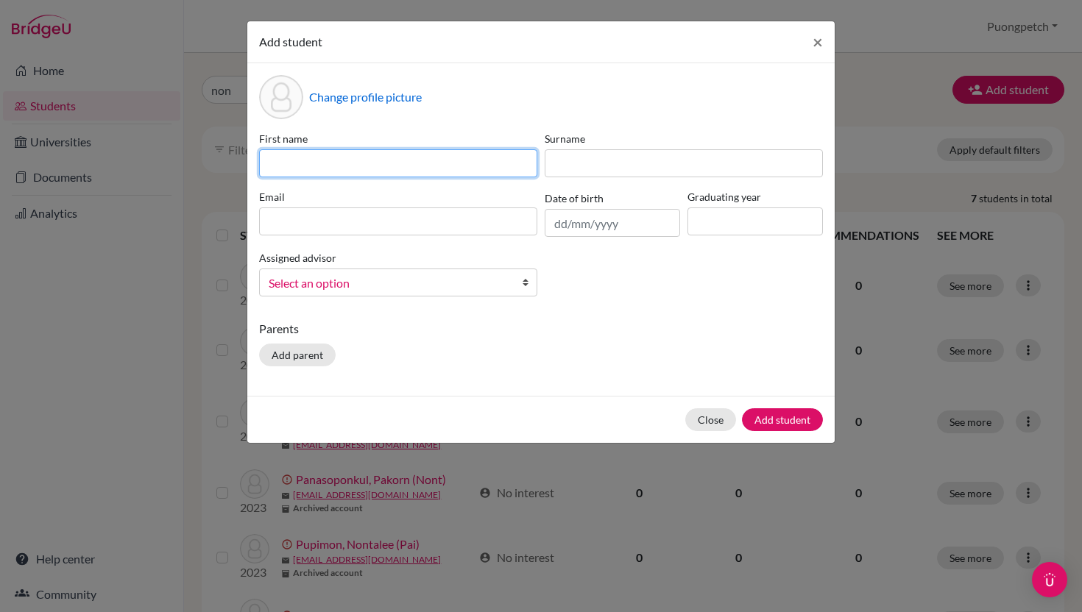
click at [478, 169] on input at bounding box center [398, 163] width 278 height 28
type input "Chotiwat"
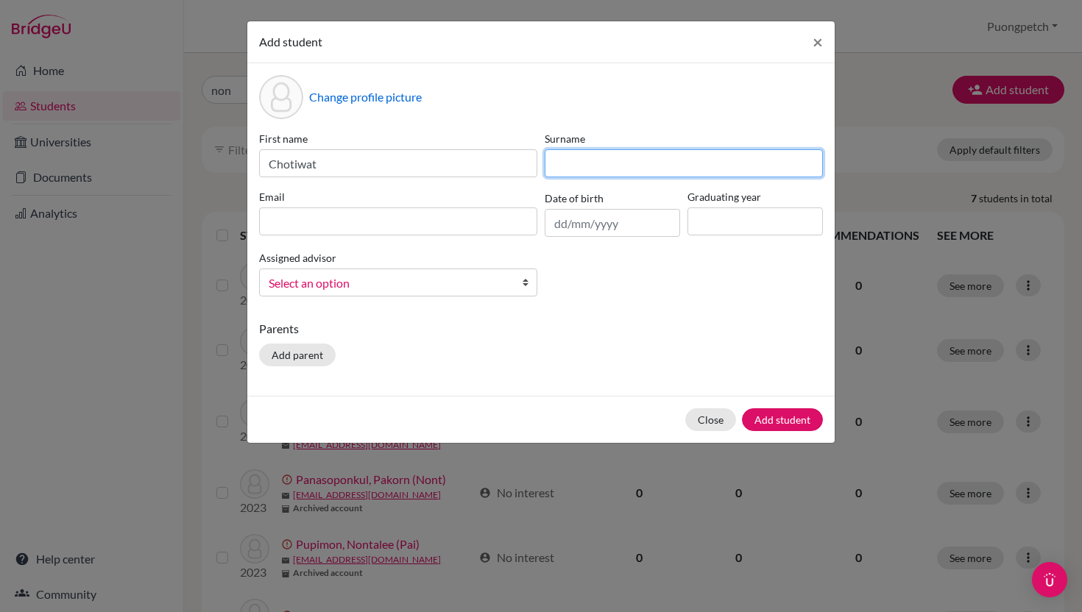
click at [571, 149] on input at bounding box center [684, 163] width 278 height 28
type input "Kijvattanaboon"
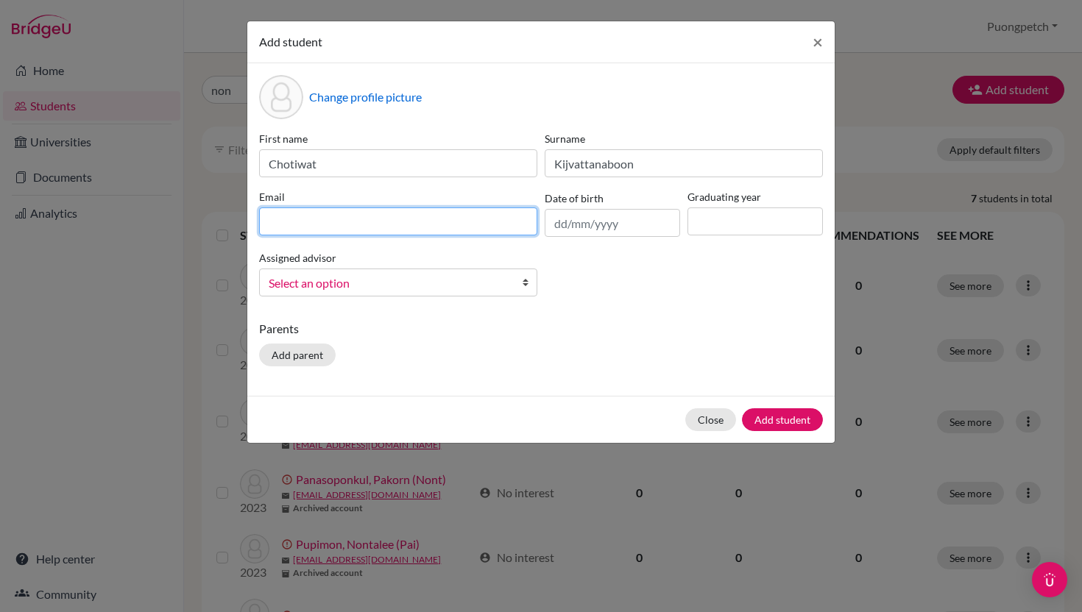
click at [479, 215] on input at bounding box center [398, 222] width 278 height 28
type input "Chotiwat455@gmail,com"
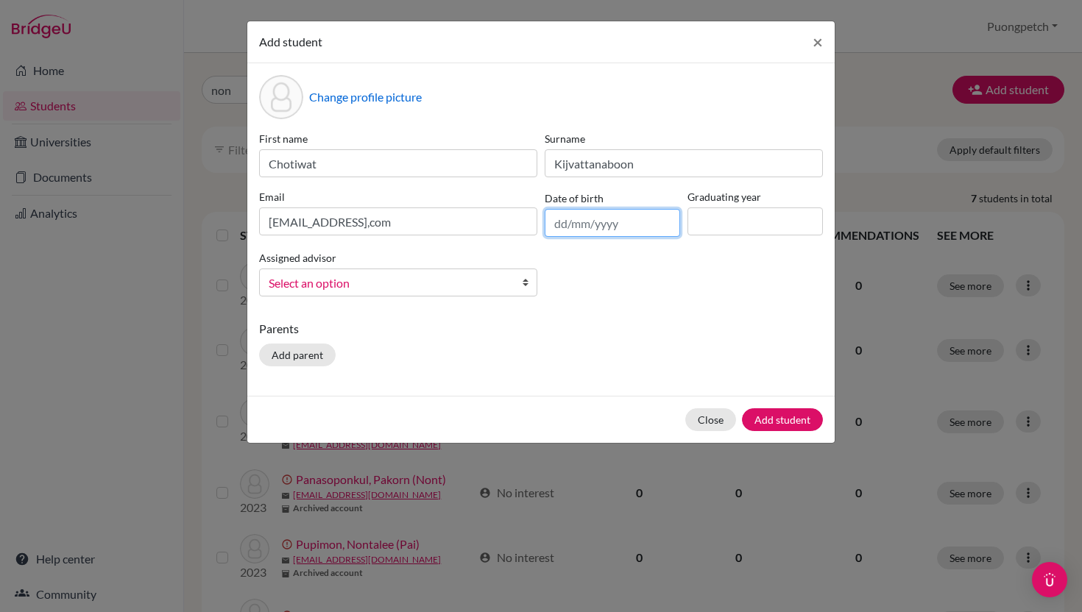
click at [575, 227] on input "text" at bounding box center [612, 223] width 135 height 28
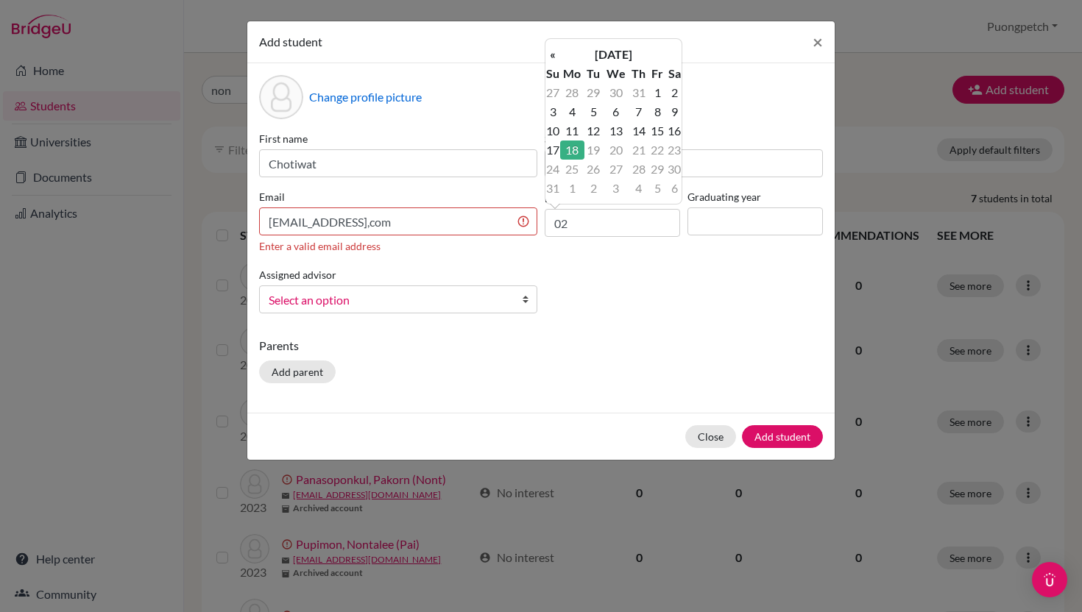
click at [660, 46] on th "August 2025" at bounding box center [613, 54] width 107 height 19
click at [617, 80] on span "Mar" at bounding box center [630, 91] width 31 height 40
click at [631, 57] on th "March 2025" at bounding box center [613, 54] width 107 height 19
click at [631, 57] on th "2025" at bounding box center [613, 59] width 107 height 19
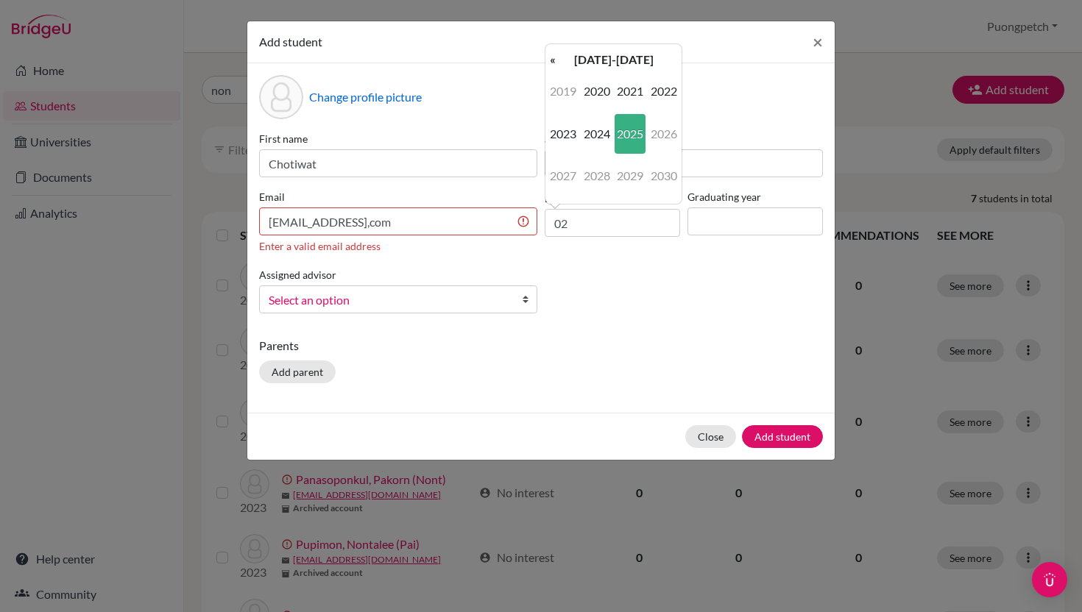
click at [631, 57] on th "2020-2029" at bounding box center [613, 59] width 107 height 19
click at [631, 57] on th "2000-2090" at bounding box center [613, 59] width 107 height 19
click at [637, 64] on th "2000-2900" at bounding box center [613, 59] width 107 height 19
click at [612, 267] on div "First name Chotiwat Surname Kijvattanaboon Email Chotiwat455@gmail,com Enter a …" at bounding box center [540, 228] width 571 height 194
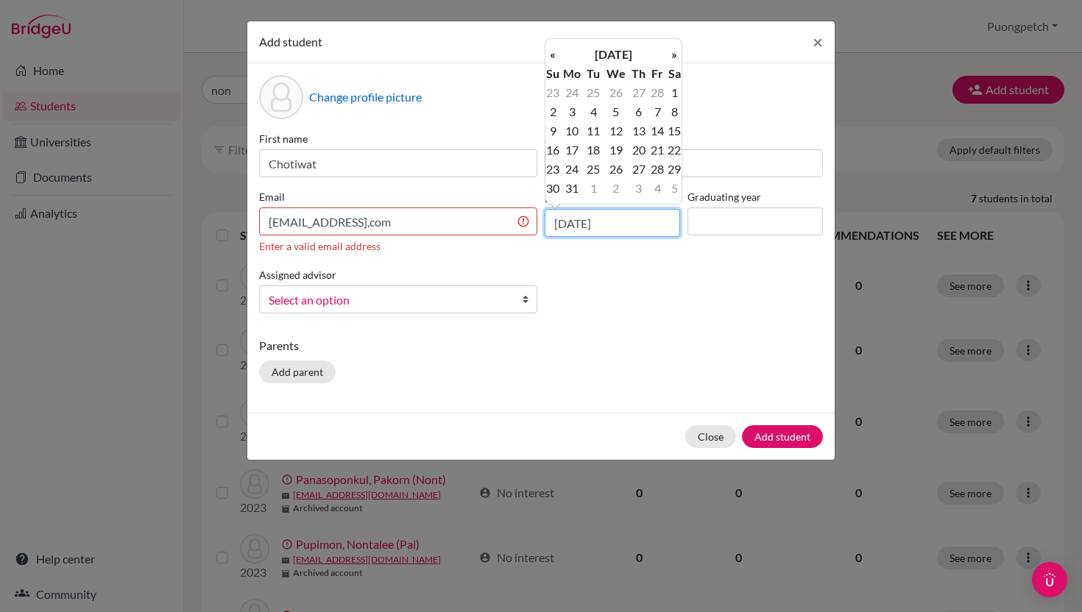
click at [618, 235] on input "18/08/2025" at bounding box center [612, 223] width 135 height 28
click at [618, 58] on th "March 2025" at bounding box center [613, 54] width 107 height 19
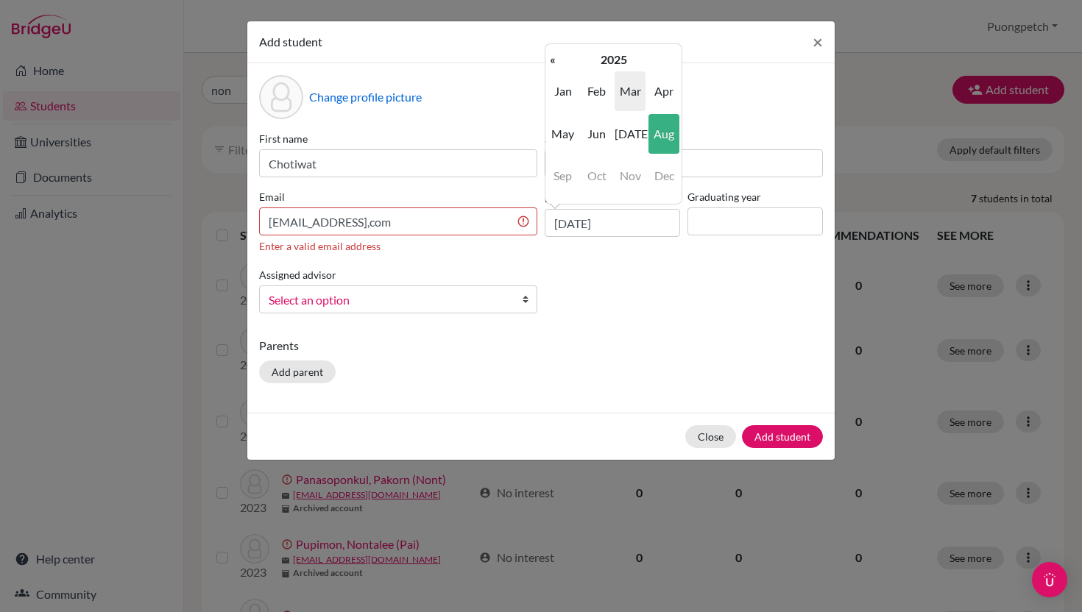
click at [618, 58] on th "2025" at bounding box center [613, 59] width 107 height 19
click at [606, 68] on th "2020-2029" at bounding box center [613, 59] width 107 height 19
click at [630, 100] on span "2010" at bounding box center [630, 91] width 31 height 40
click at [556, 60] on th "«" at bounding box center [552, 59] width 15 height 19
click at [598, 161] on span "2008" at bounding box center [596, 176] width 31 height 40
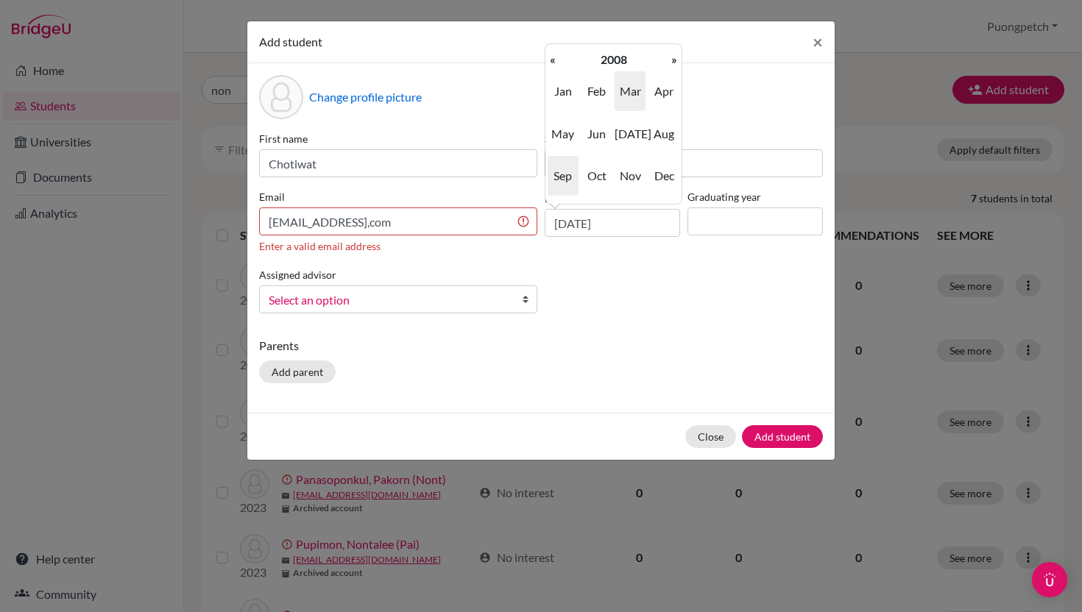
click at [574, 168] on span "Sep" at bounding box center [563, 176] width 31 height 40
click at [597, 98] on td "2" at bounding box center [593, 92] width 18 height 19
type input "02/09/2008"
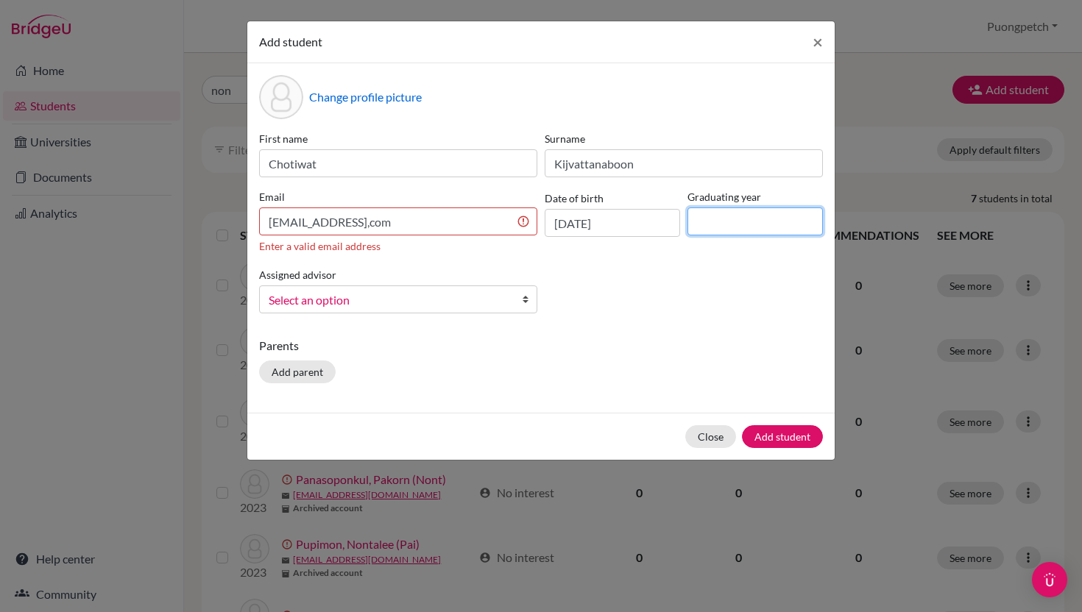
click at [701, 217] on input at bounding box center [754, 222] width 135 height 28
type input "2026"
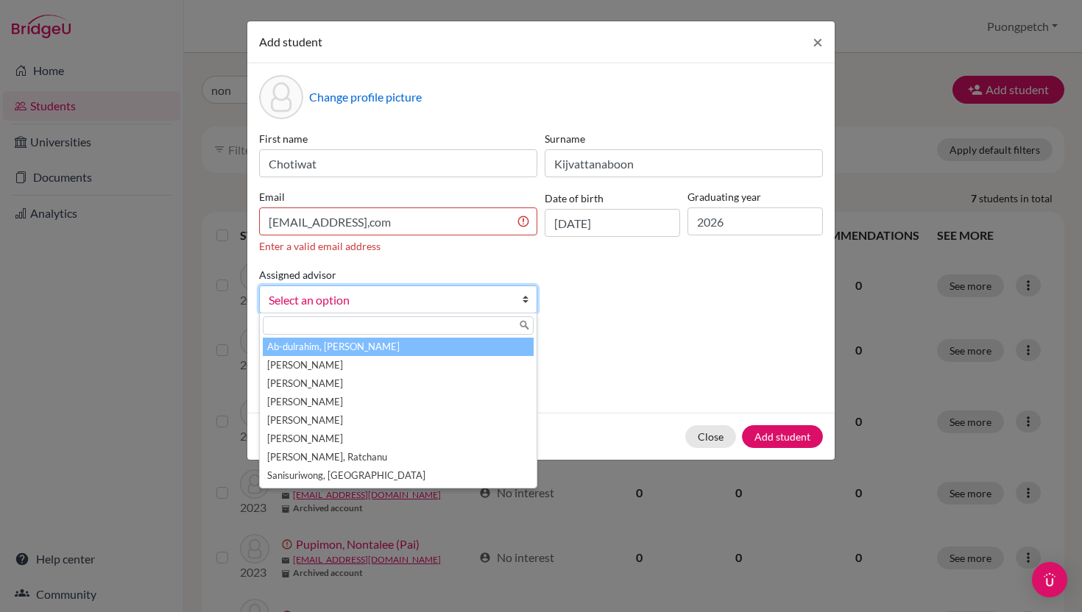
click at [458, 291] on span "Select an option" at bounding box center [389, 300] width 240 height 19
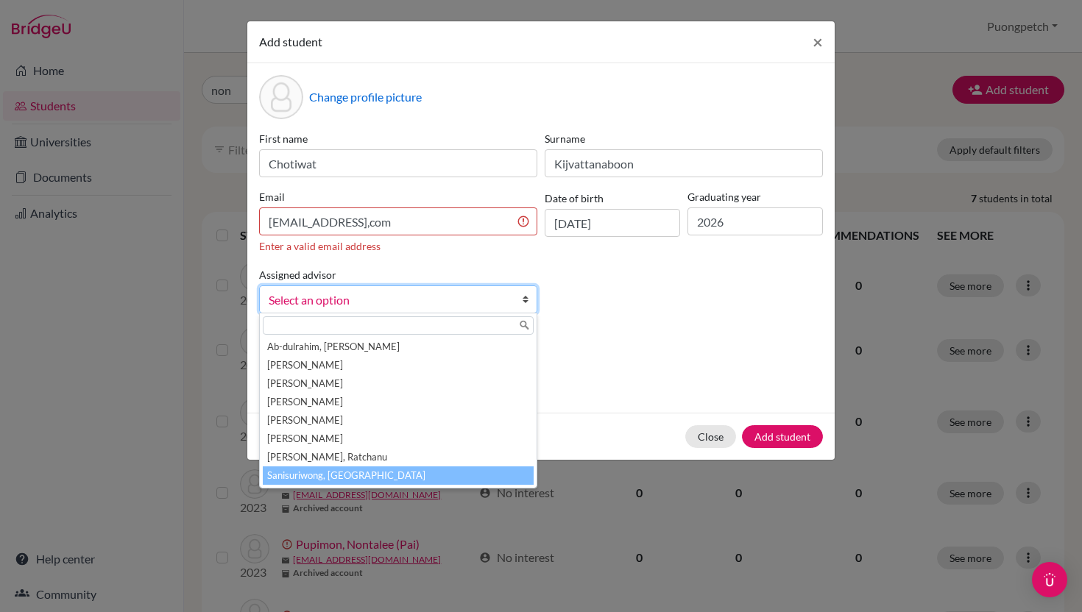
click at [431, 480] on li "Sanisuriwong, Puongpetch" at bounding box center [398, 476] width 271 height 18
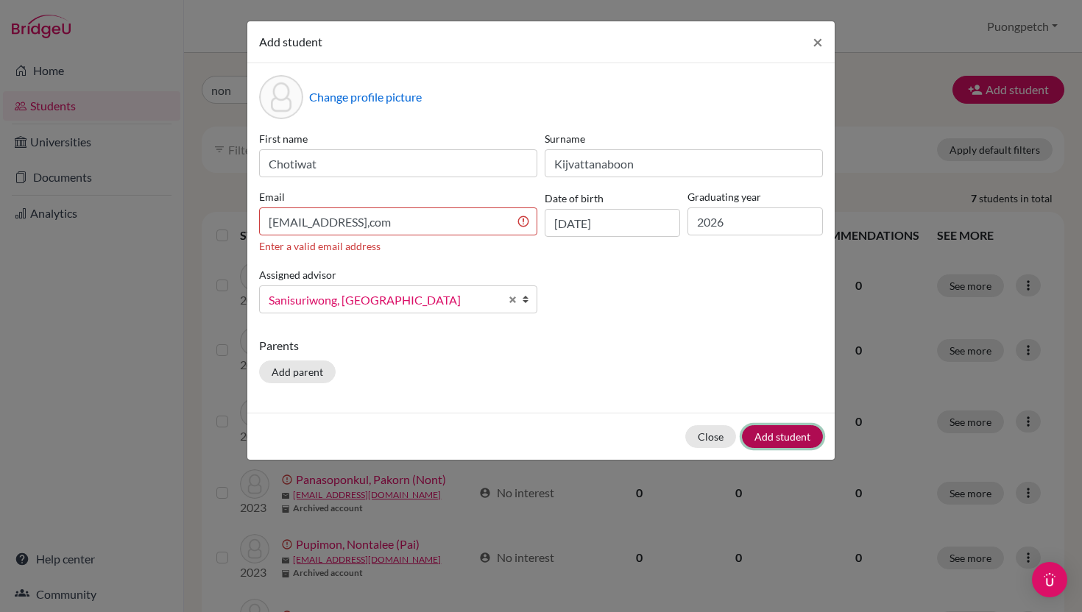
click at [760, 439] on button "Add student" at bounding box center [782, 436] width 81 height 23
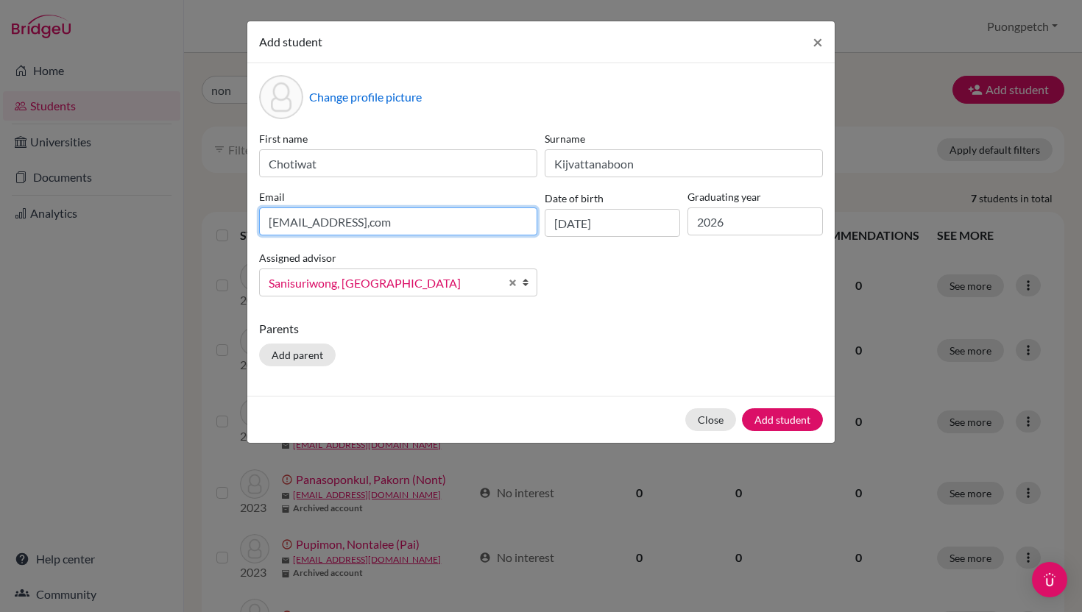
click at [523, 222] on input "Chotiwat455@gmail,com" at bounding box center [398, 222] width 278 height 28
click at [378, 220] on input "Chotiwat455@gmail,com" at bounding box center [398, 222] width 278 height 28
type input "Chotiwat455@gmail.com"
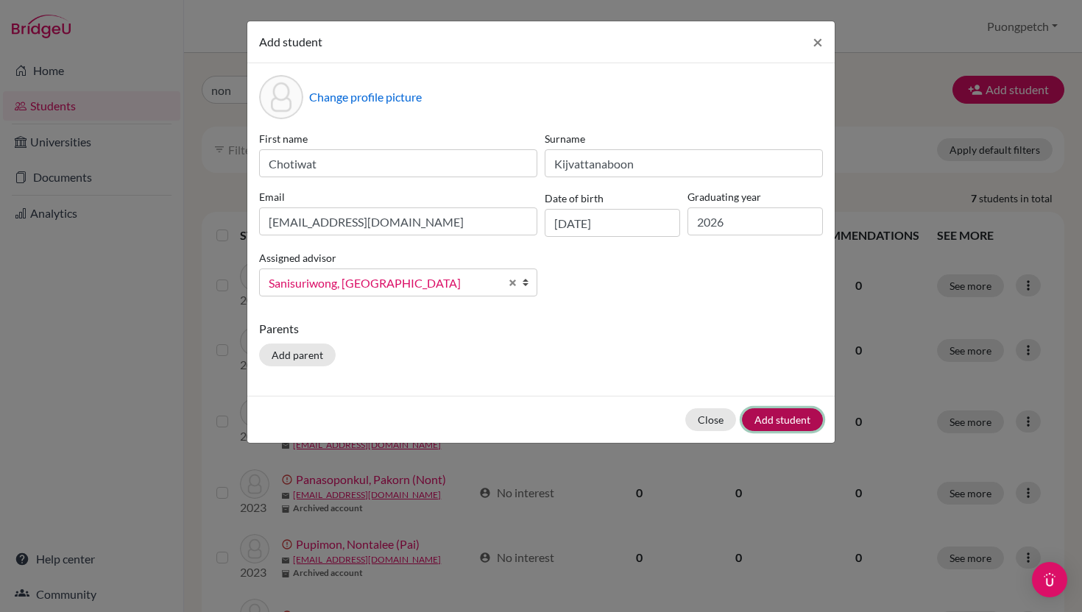
click at [784, 418] on button "Add student" at bounding box center [782, 419] width 81 height 23
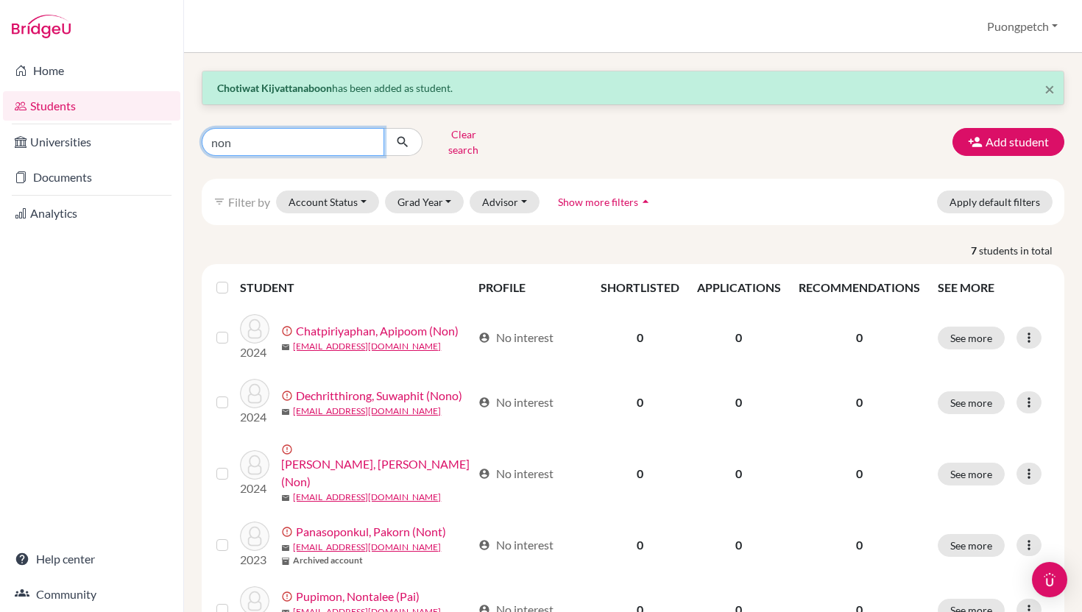
click at [275, 142] on input "non" at bounding box center [293, 142] width 183 height 28
click at [384, 53] on div "× Chotiwat Kijvattanaboon has been added as student. Clear search Add student f…" at bounding box center [633, 332] width 898 height 559
